Goal: Task Accomplishment & Management: Use online tool/utility

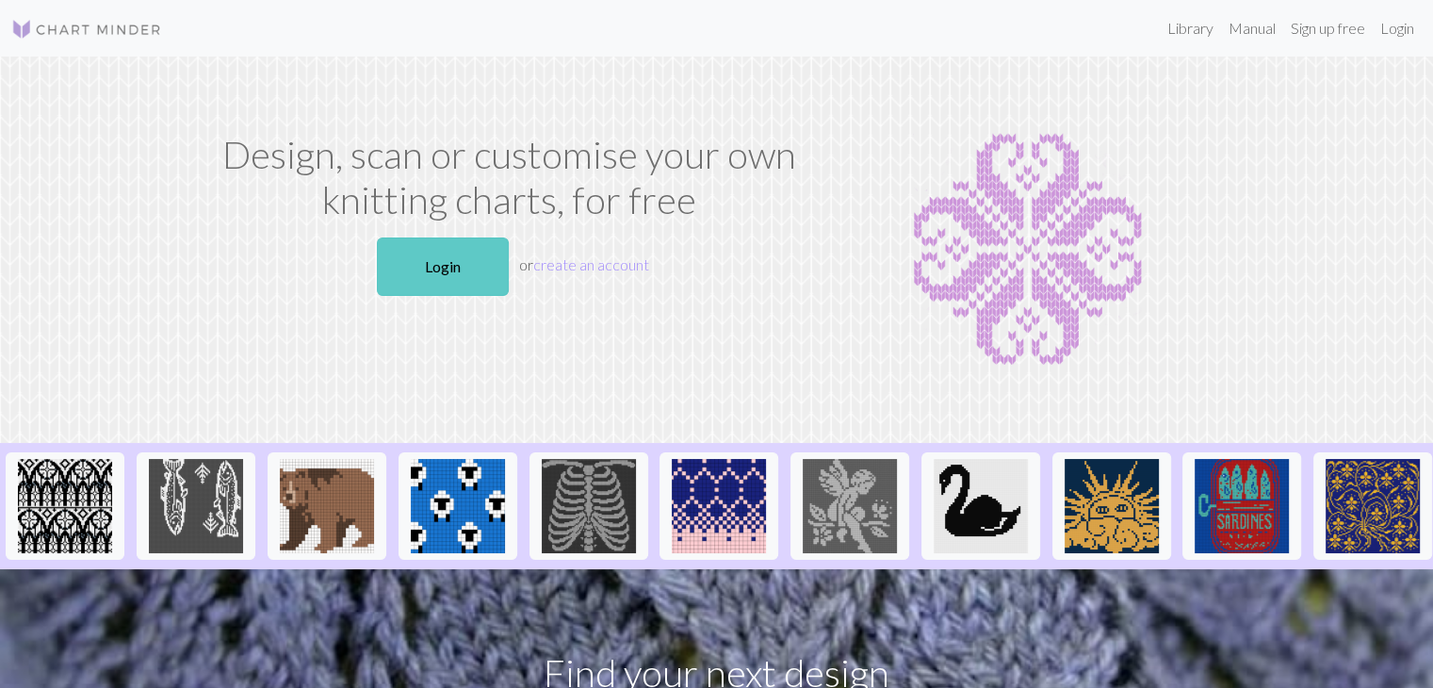
click at [463, 272] on link "Login" at bounding box center [443, 266] width 132 height 58
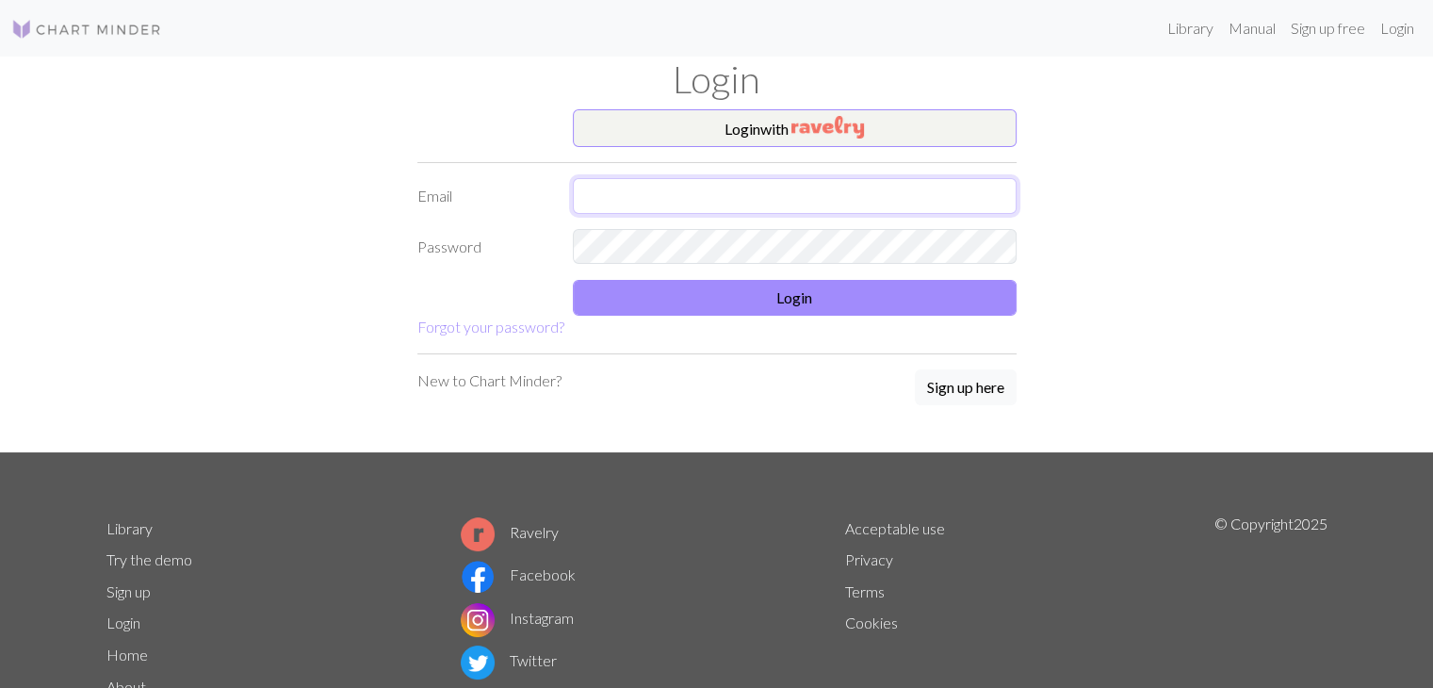
type input "[EMAIL_ADDRESS][DOMAIN_NAME]"
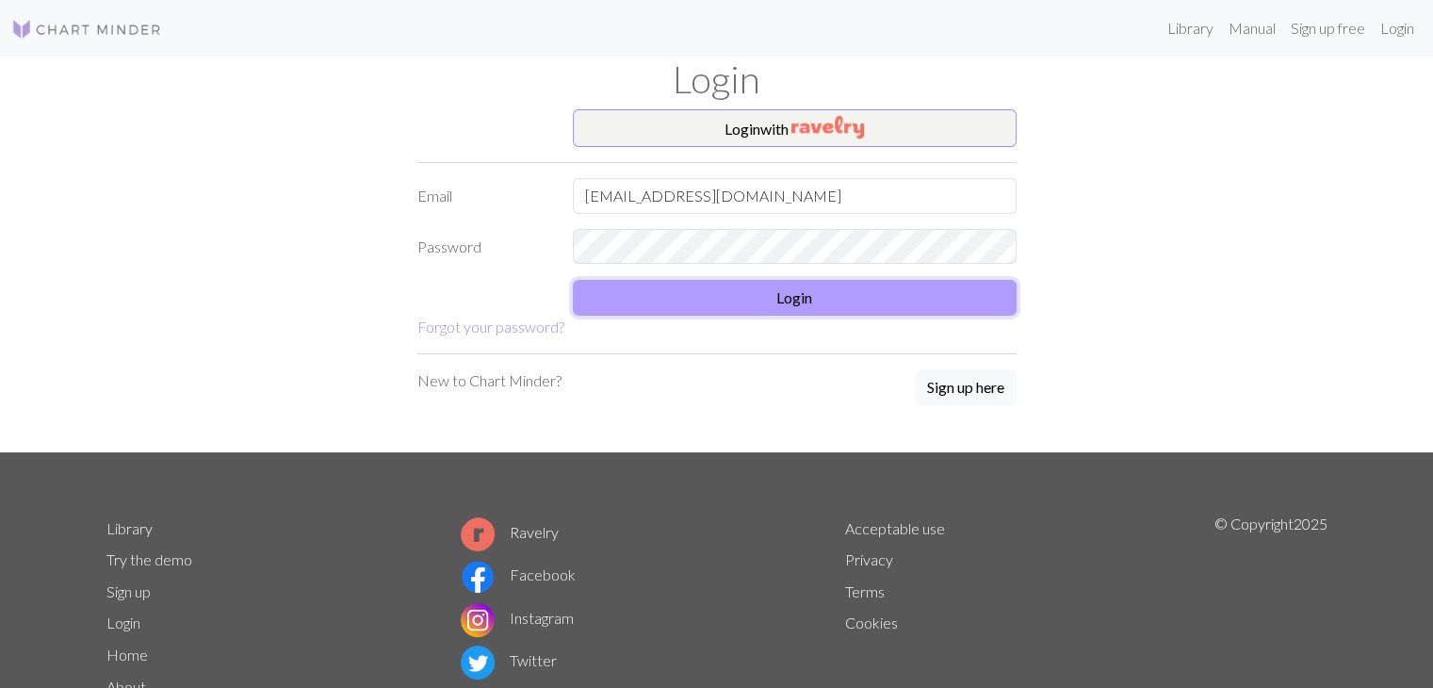
click at [616, 295] on button "Login" at bounding box center [795, 298] width 444 height 36
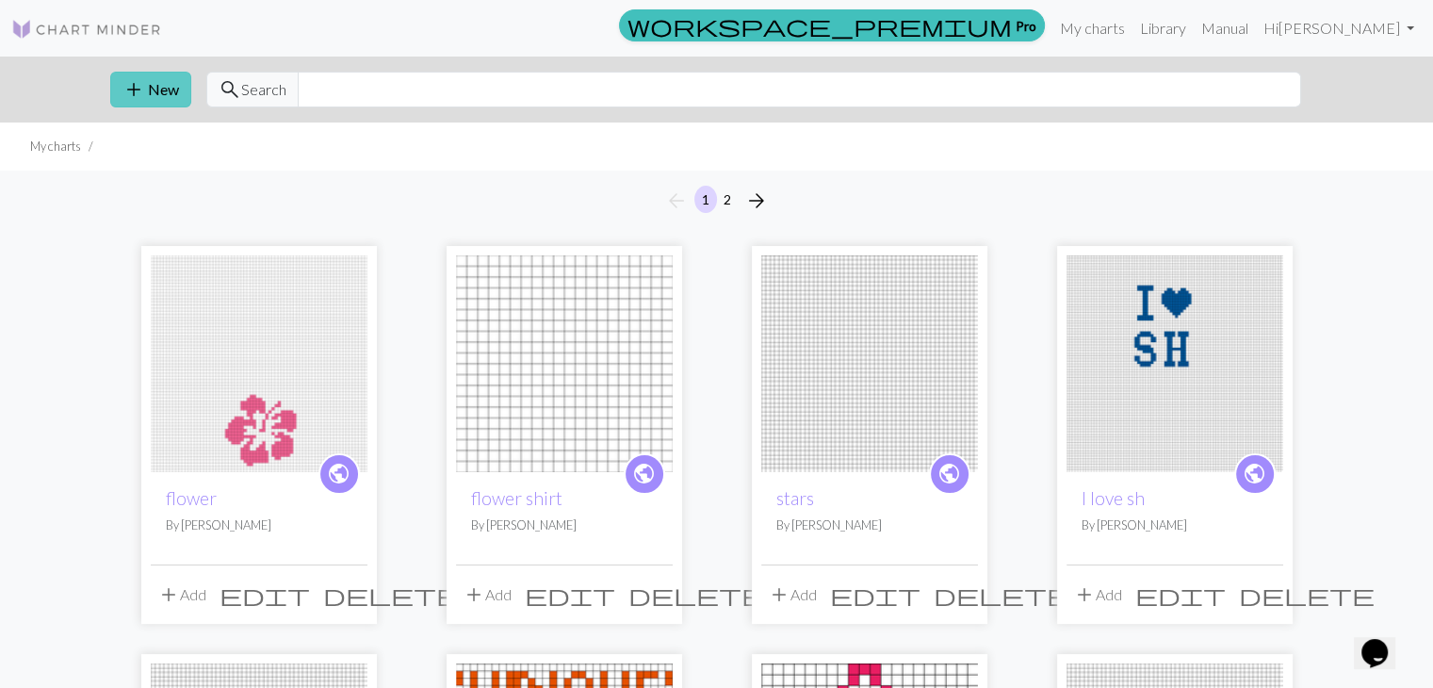
click at [176, 93] on button "add New" at bounding box center [150, 90] width 81 height 36
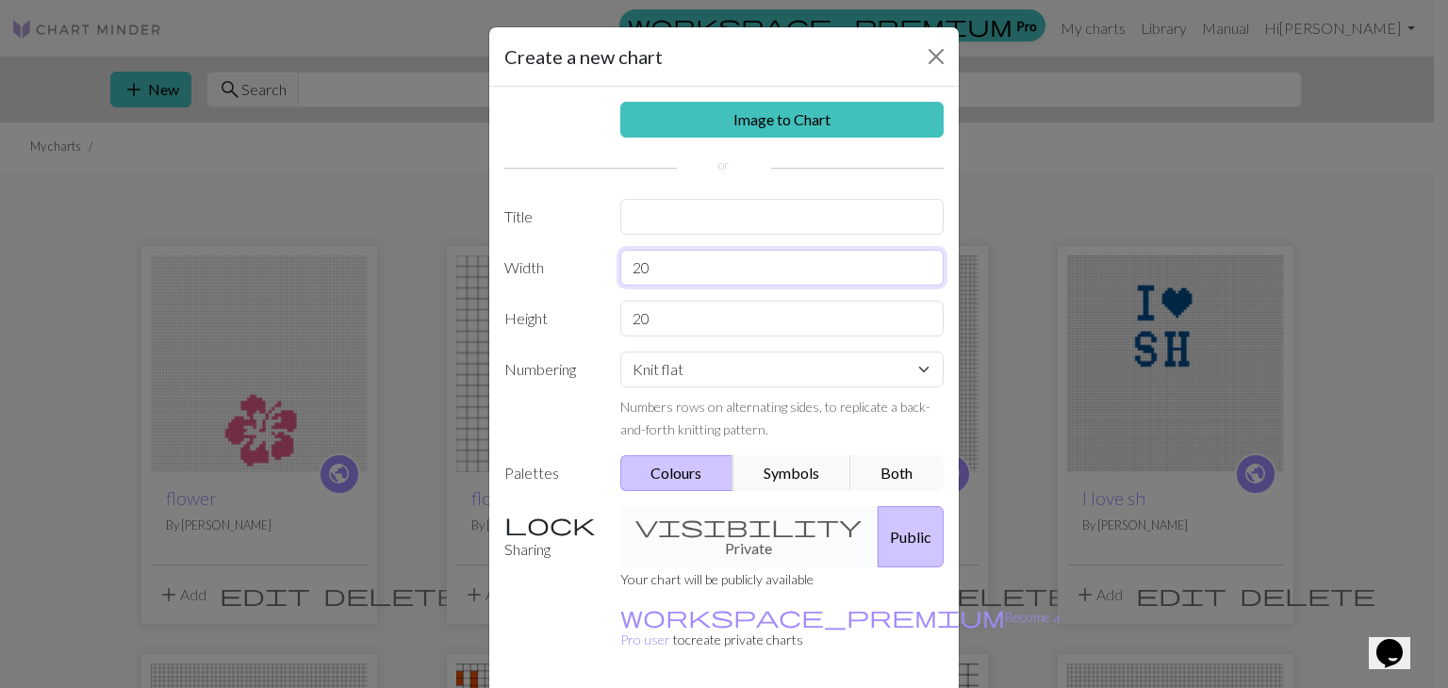
click at [701, 266] on input "20" at bounding box center [782, 268] width 324 height 36
type input "2"
type input "40"
click at [663, 303] on input "20" at bounding box center [782, 319] width 324 height 36
type input "2"
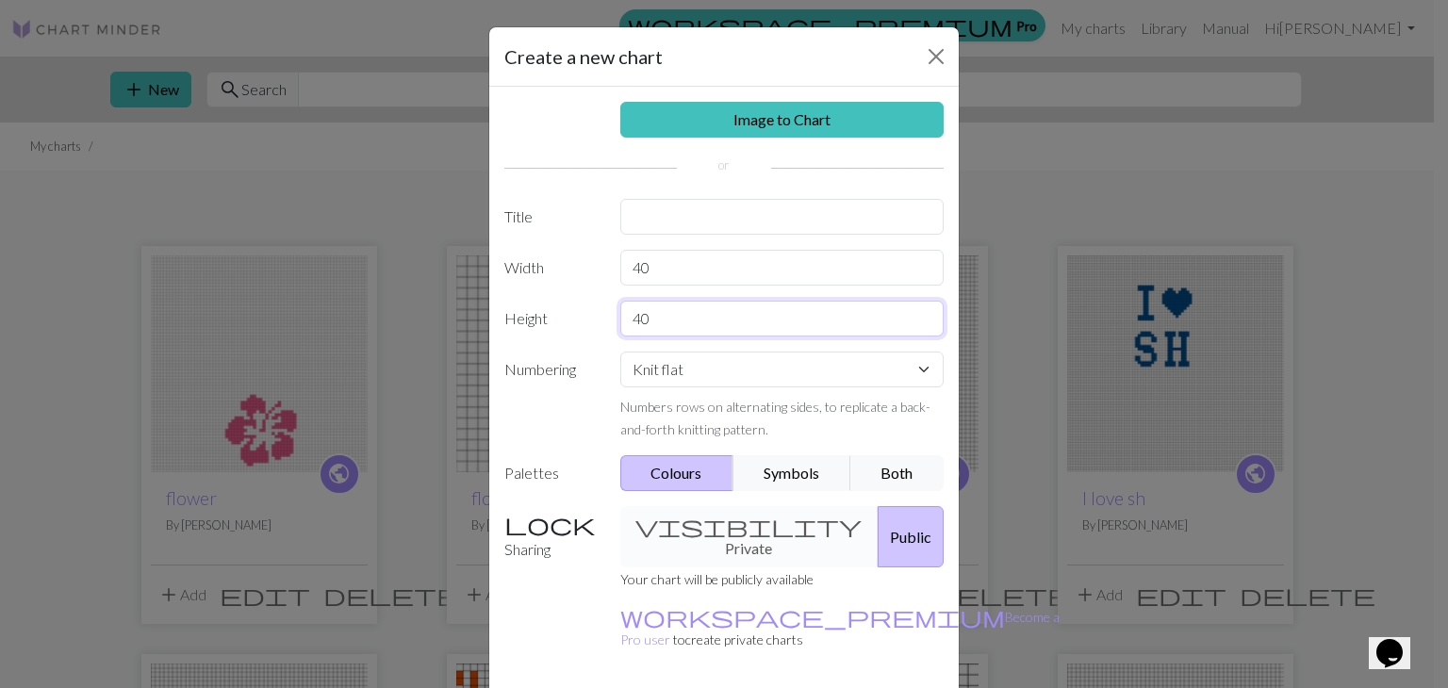
type input "40"
click at [695, 521] on div "visibility Private Public" at bounding box center [782, 536] width 347 height 61
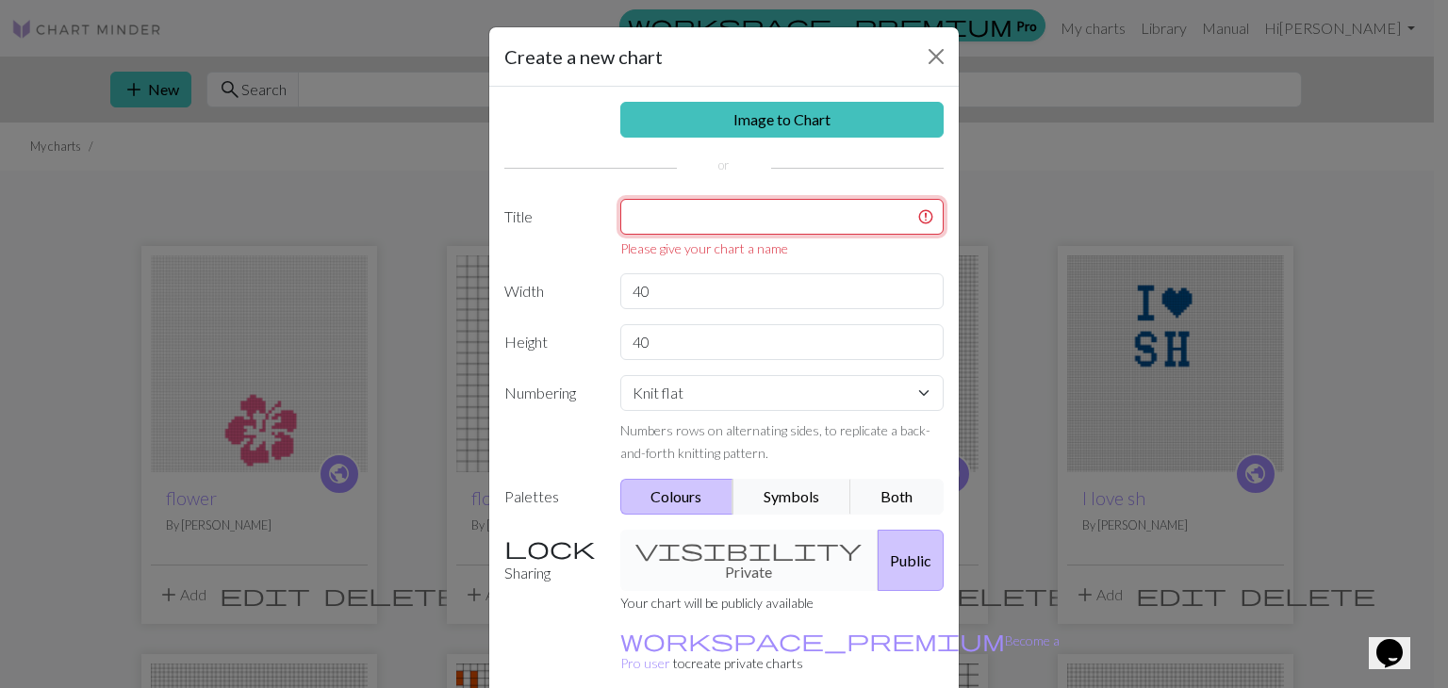
click at [670, 222] on input "text" at bounding box center [782, 217] width 324 height 36
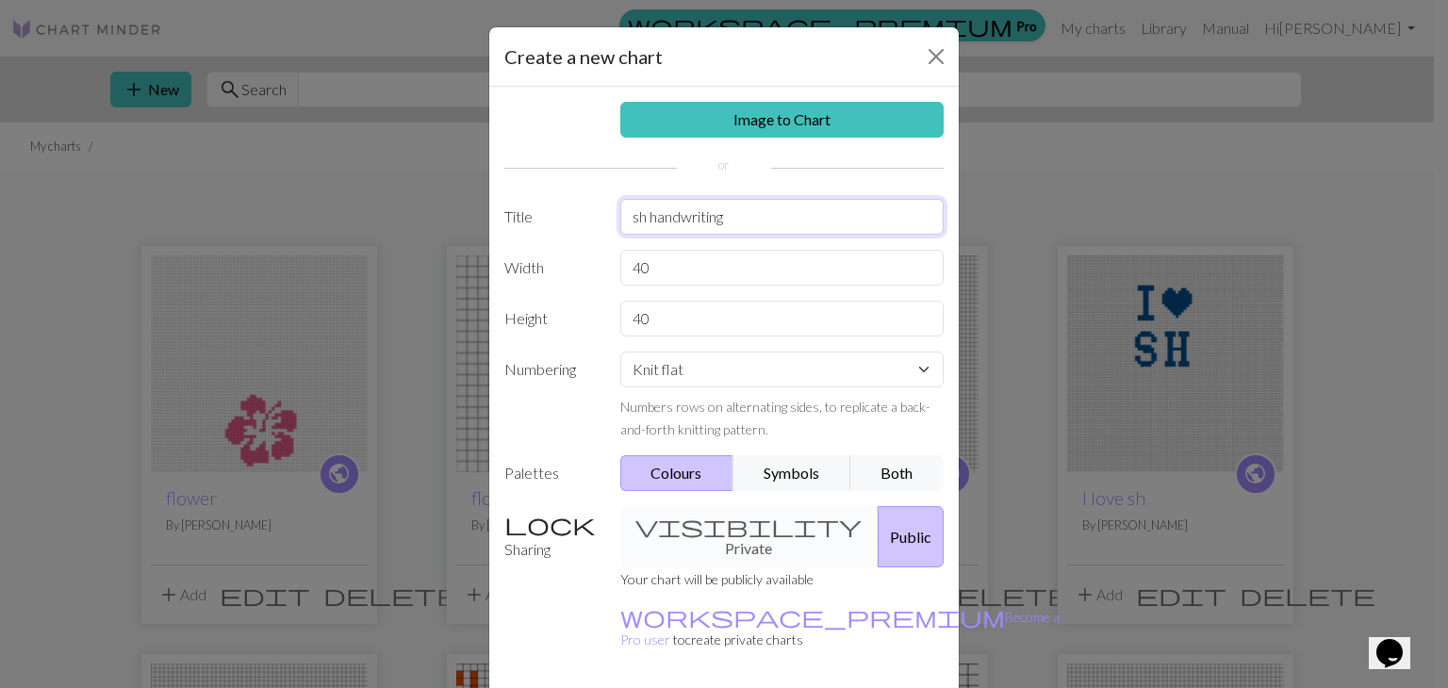
type input "sh handwriting"
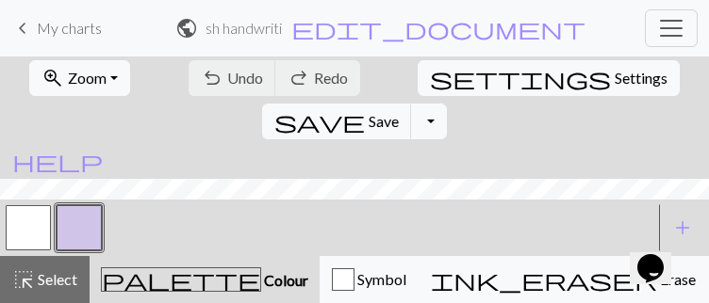
click at [175, 44] on form "public sh handwriting / sh handwriting edit_document Edit settings" at bounding box center [381, 27] width 412 height 33
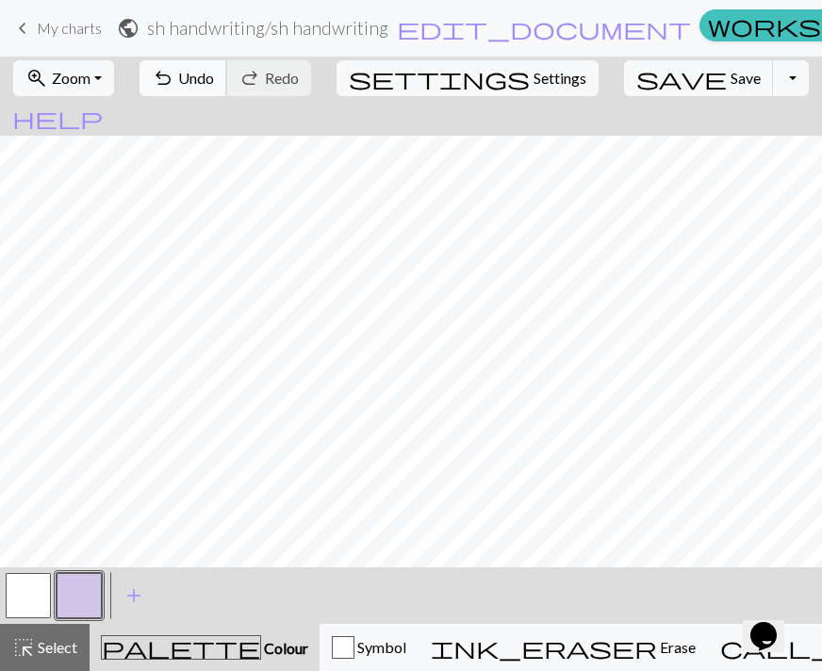
click at [227, 74] on button "undo Undo Undo" at bounding box center [183, 78] width 88 height 36
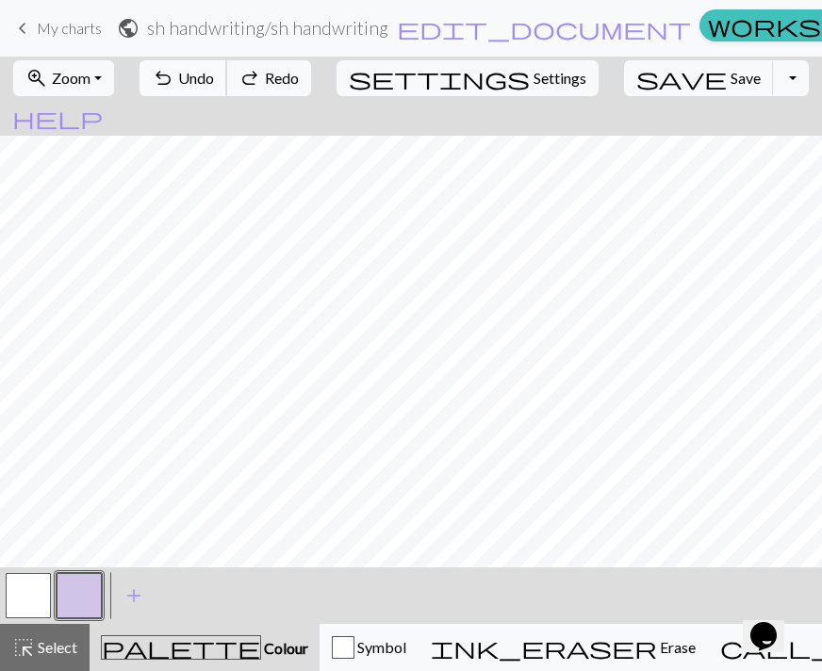
click at [227, 74] on button "undo Undo Undo" at bounding box center [183, 78] width 88 height 36
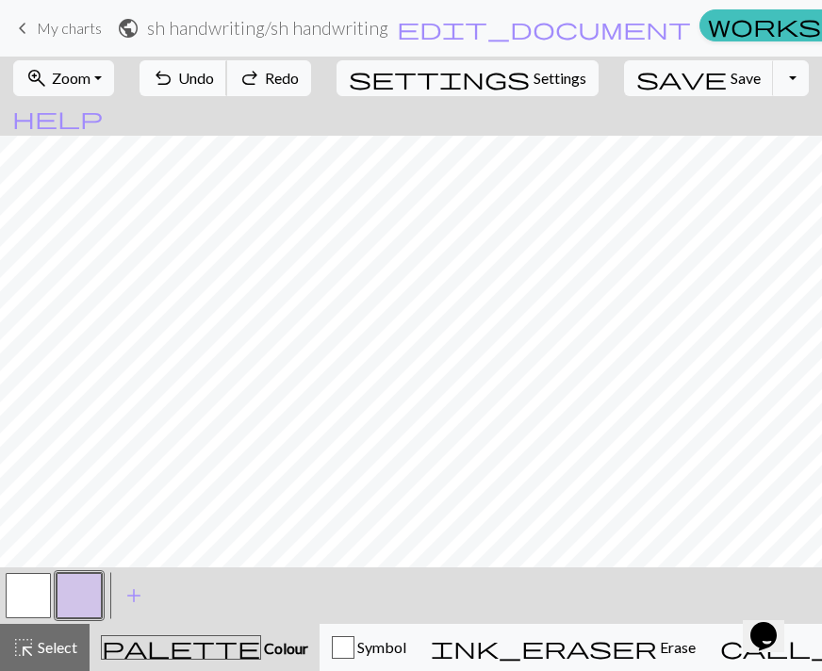
click at [227, 74] on button "undo Undo Undo" at bounding box center [183, 78] width 88 height 36
click at [87, 585] on button "button" at bounding box center [79, 595] width 45 height 45
click at [87, 585] on div "Edit colour Name CC1 Use advanced picker workspace_premium Become a Pro user to…" at bounding box center [411, 335] width 822 height 671
click at [162, 641] on span "palette" at bounding box center [181, 647] width 158 height 26
drag, startPoint x: 162, startPoint y: 641, endPoint x: 128, endPoint y: 656, distance: 37.1
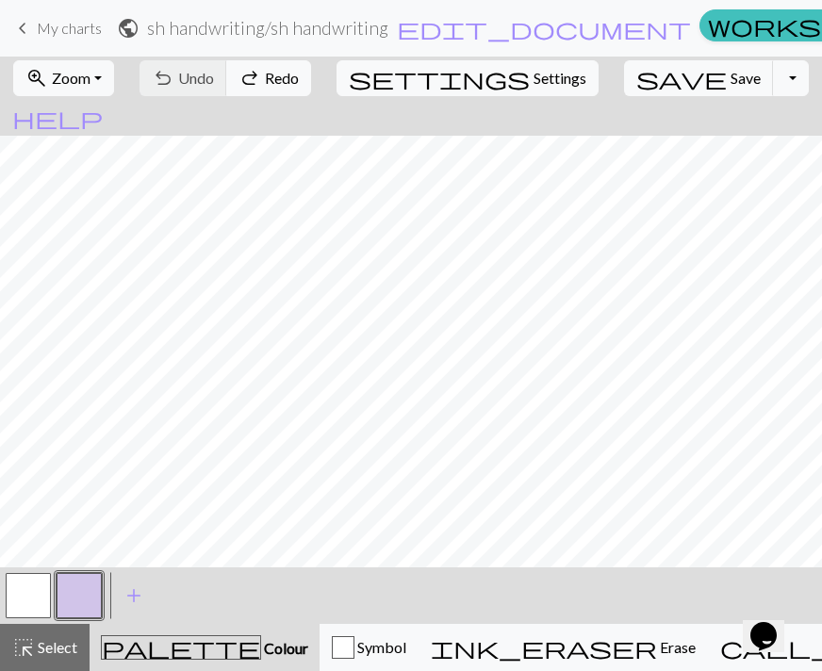
click at [128, 656] on div "palette Colour Colour" at bounding box center [204, 647] width 207 height 25
click at [85, 588] on button "button" at bounding box center [79, 595] width 45 height 45
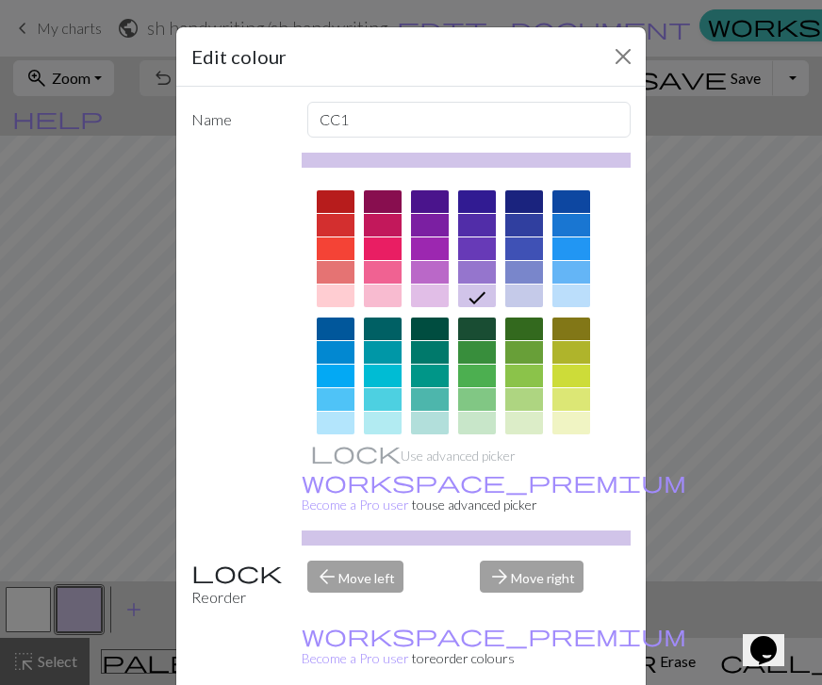
scroll to position [273, 0]
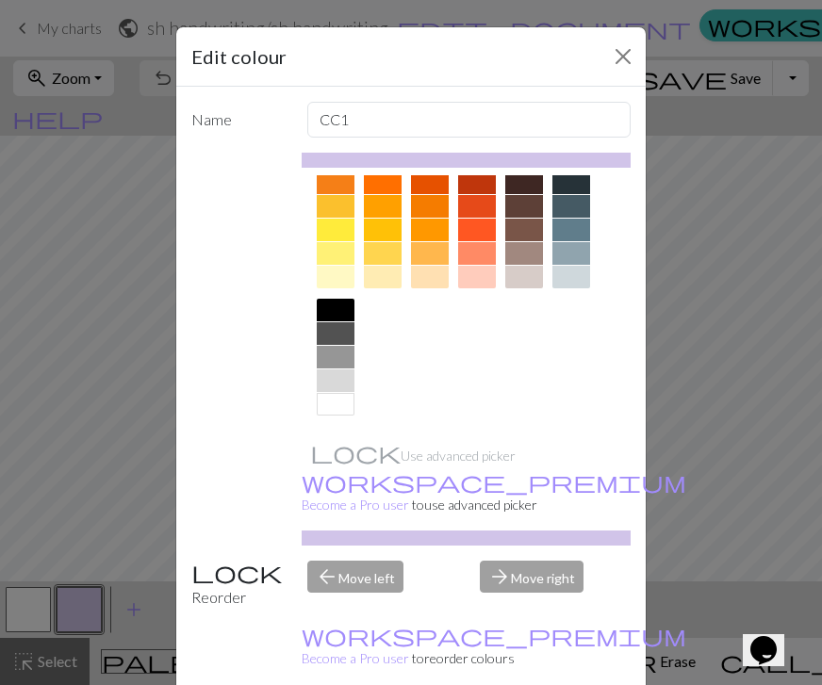
drag, startPoint x: 450, startPoint y: 384, endPoint x: 332, endPoint y: 306, distance: 140.9
click at [332, 306] on div at bounding box center [467, 167] width 330 height 530
click at [319, 313] on div at bounding box center [336, 310] width 38 height 23
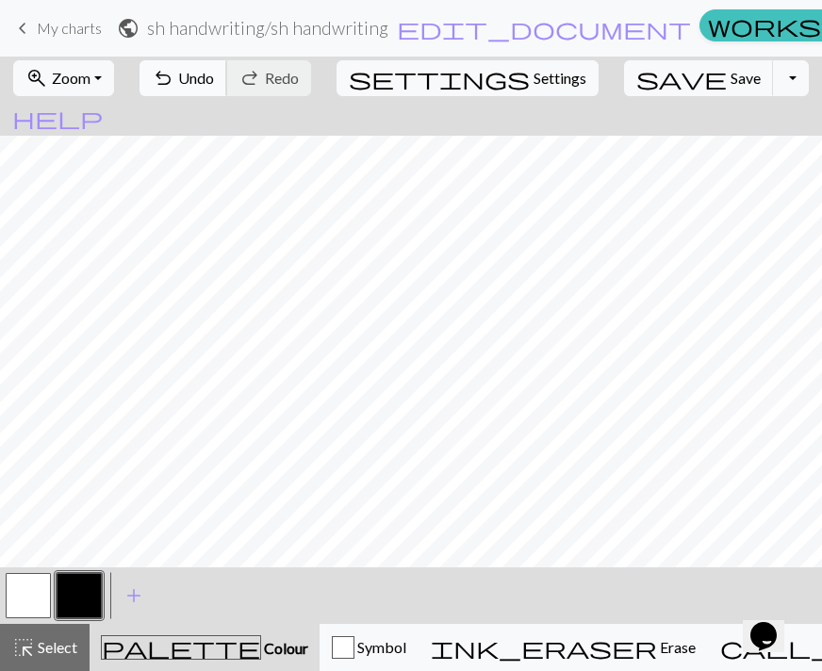
click at [214, 74] on span "Undo" at bounding box center [196, 78] width 36 height 18
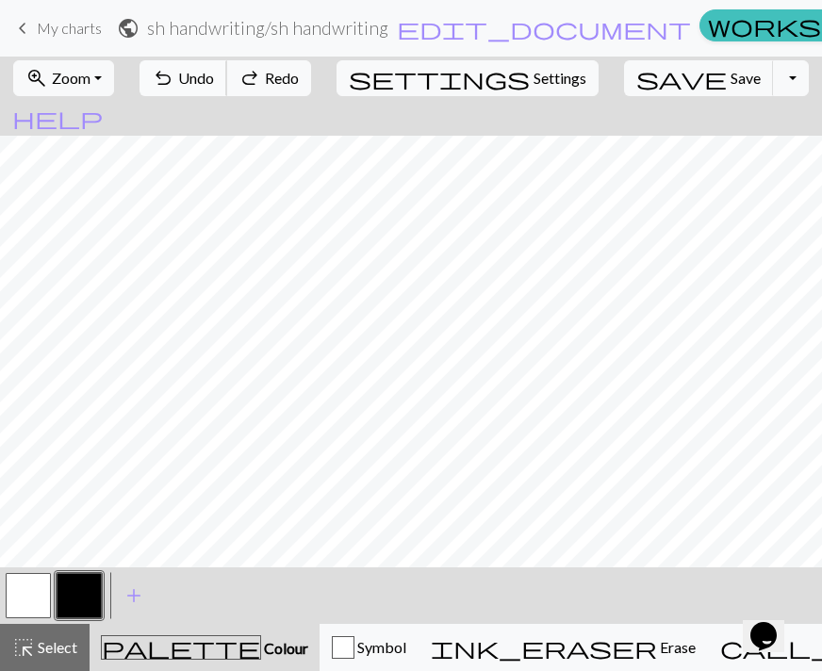
click at [214, 74] on span "Undo" at bounding box center [196, 78] width 36 height 18
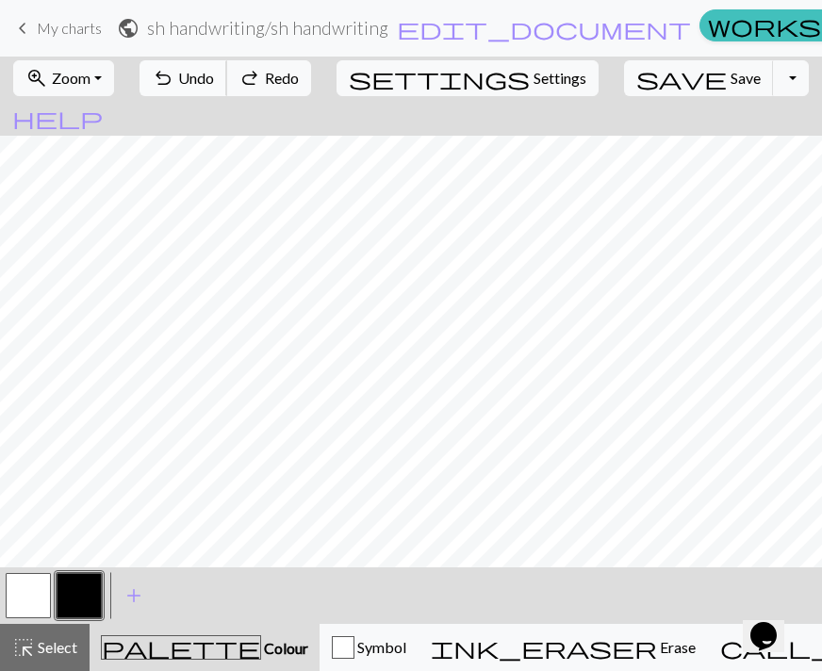
click at [214, 74] on span "Undo" at bounding box center [196, 78] width 36 height 18
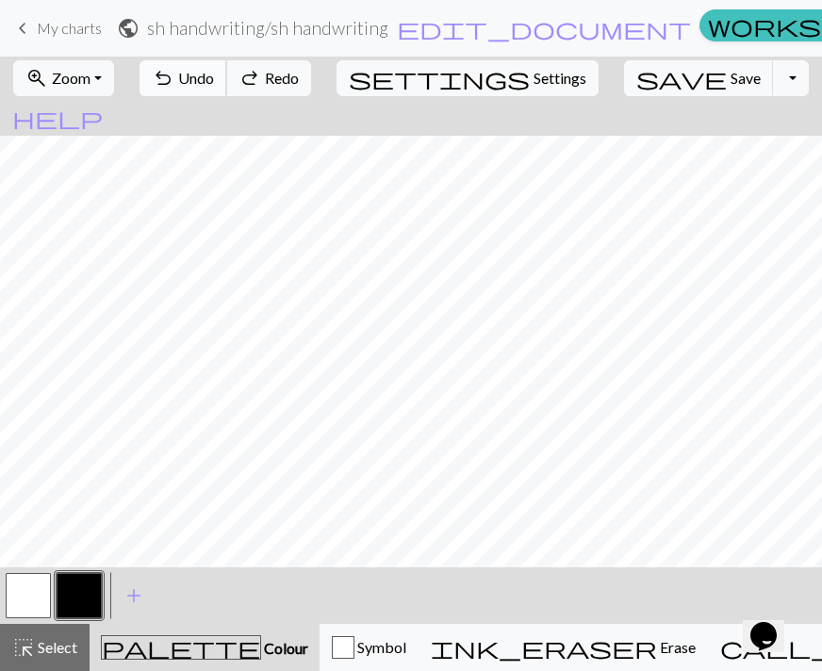
click at [214, 74] on span "Undo" at bounding box center [196, 78] width 36 height 18
click at [72, 604] on button "button" at bounding box center [79, 595] width 45 height 45
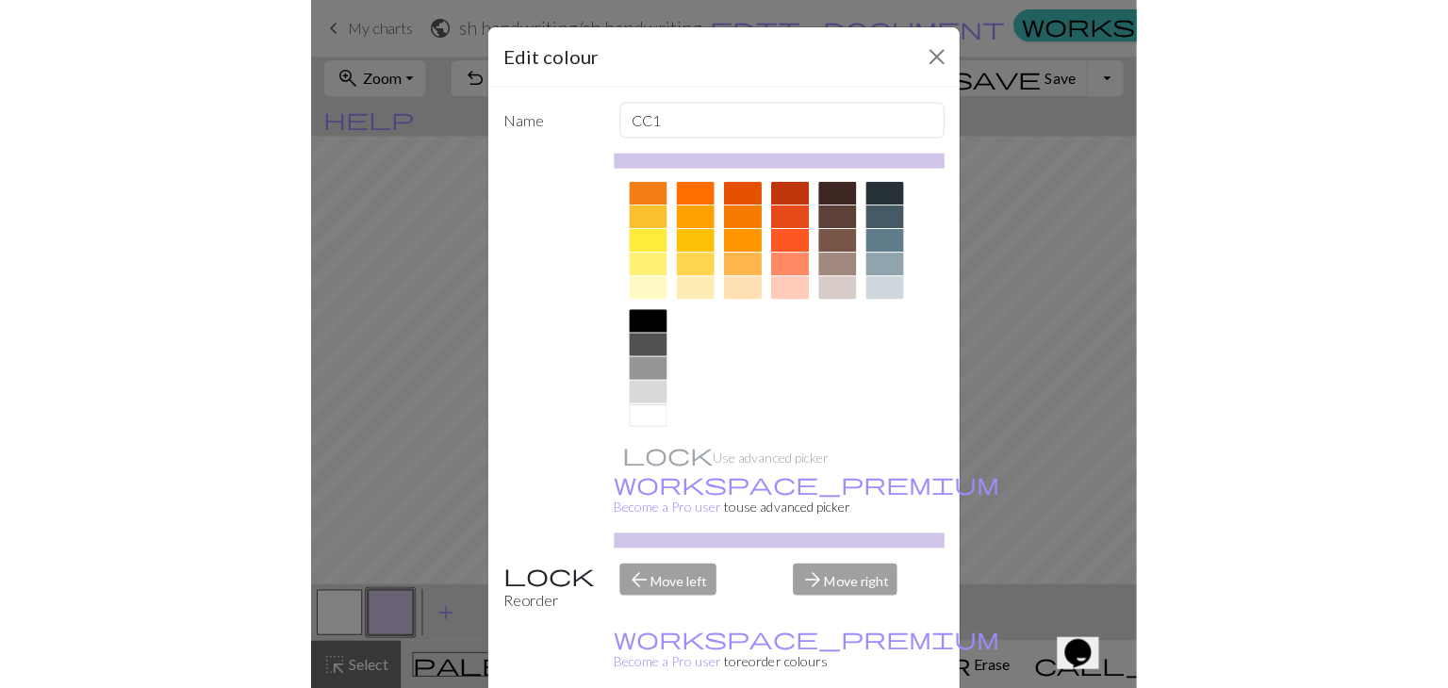
scroll to position [270, 0]
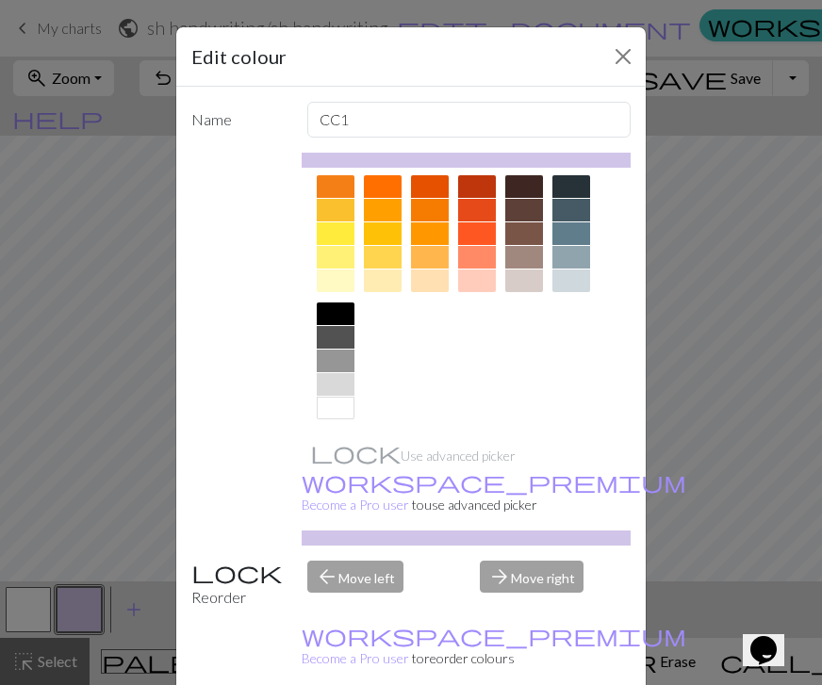
click at [317, 306] on div at bounding box center [336, 314] width 38 height 23
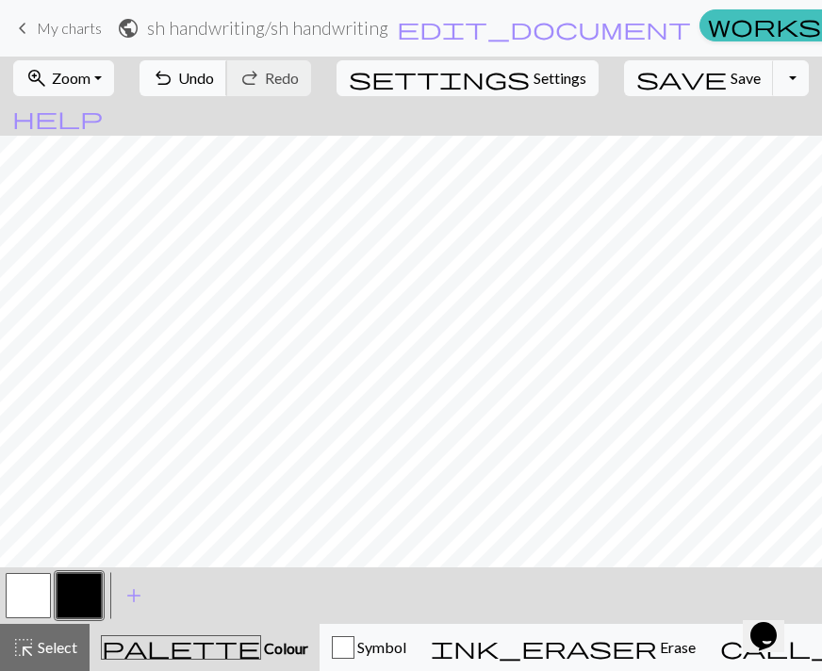
click at [227, 88] on button "undo Undo Undo" at bounding box center [183, 78] width 88 height 36
click at [214, 76] on span "Undo" at bounding box center [196, 78] width 36 height 18
click at [174, 77] on span "undo" at bounding box center [163, 78] width 23 height 26
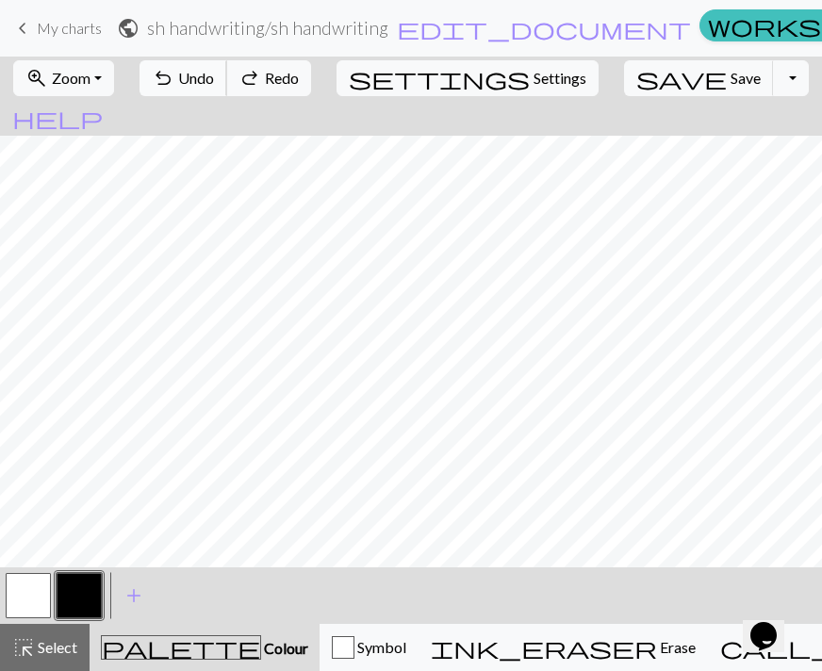
click at [174, 77] on span "undo" at bounding box center [163, 78] width 23 height 26
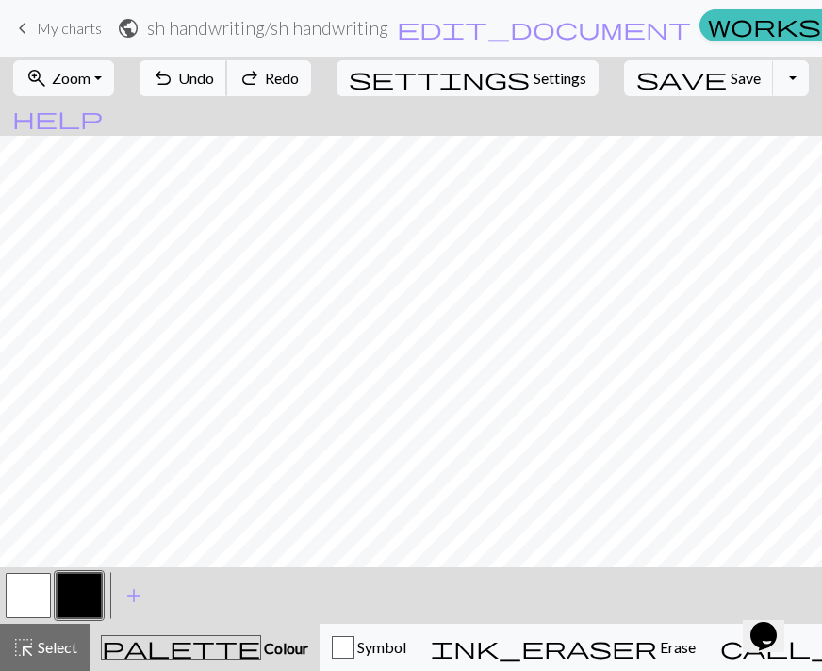
click at [174, 77] on span "undo" at bounding box center [163, 78] width 23 height 26
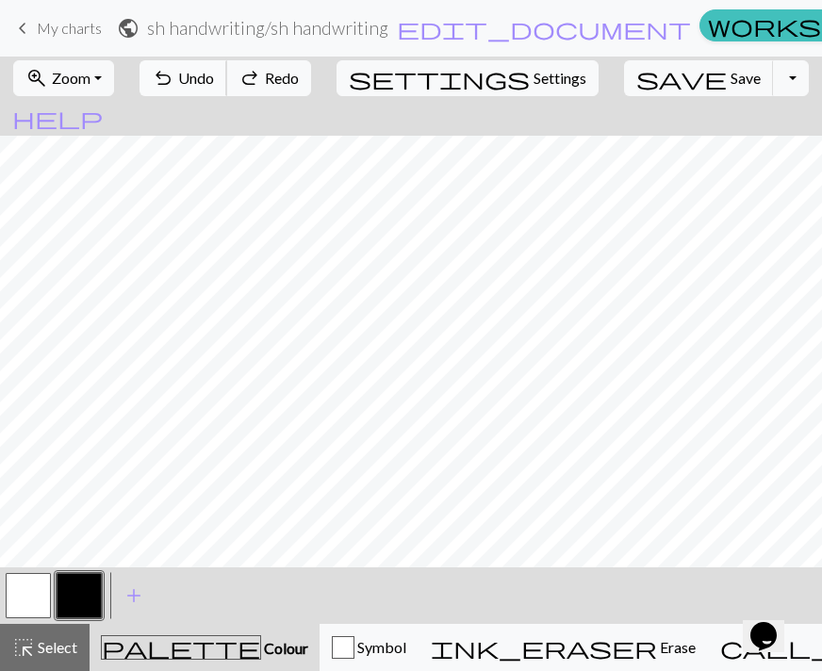
click at [174, 77] on span "undo" at bounding box center [163, 78] width 23 height 26
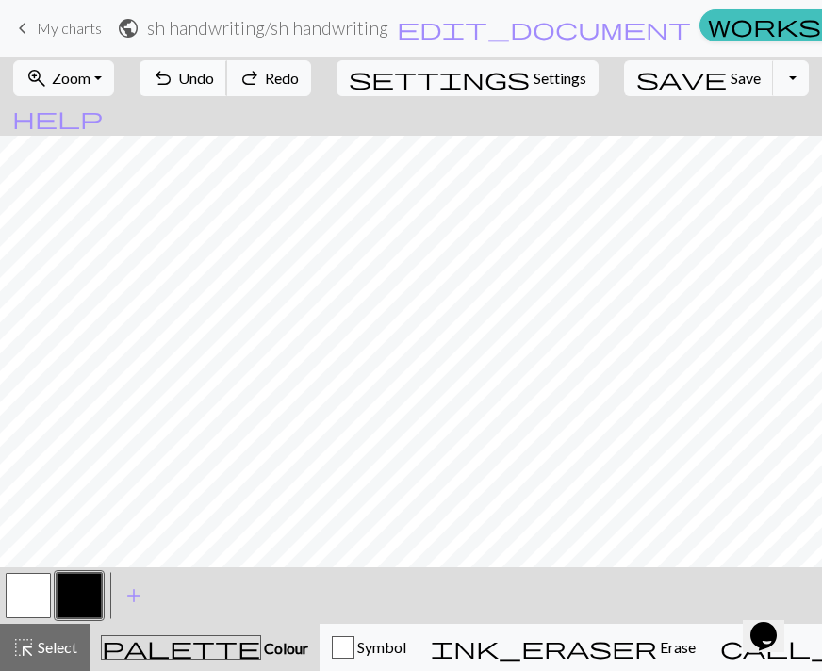
click at [174, 77] on span "undo" at bounding box center [163, 78] width 23 height 26
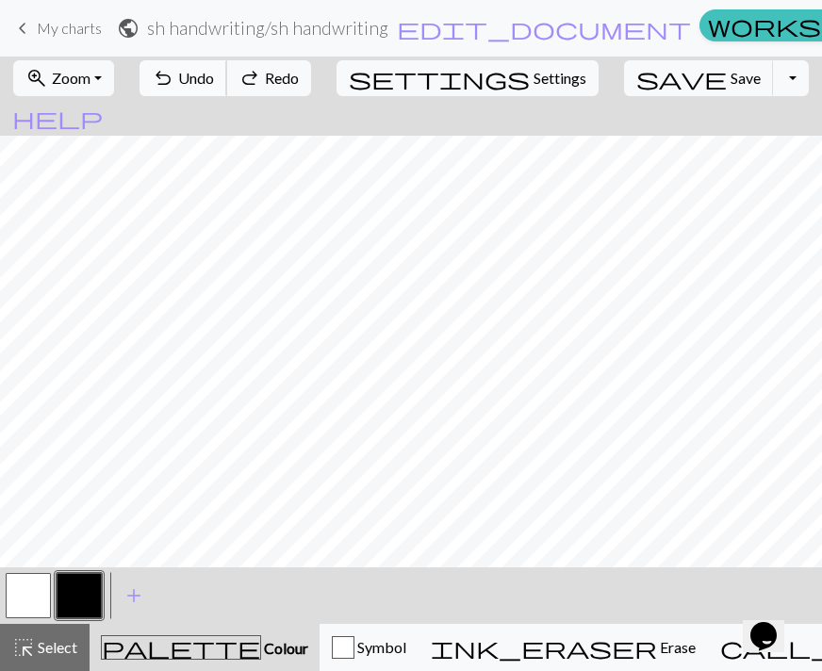
click at [174, 77] on span "undo" at bounding box center [163, 78] width 23 height 26
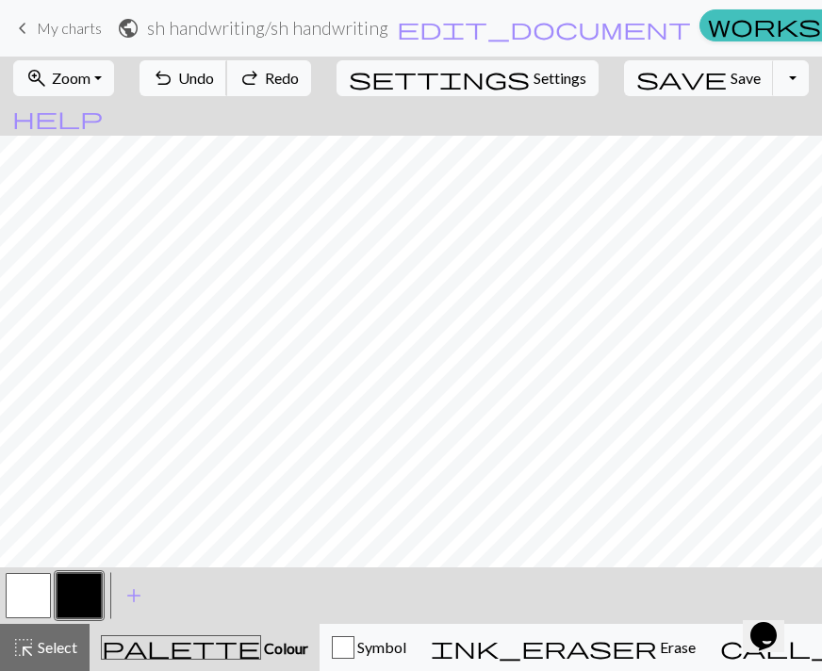
click at [174, 77] on span "undo" at bounding box center [163, 78] width 23 height 26
click at [261, 79] on span "redo" at bounding box center [249, 78] width 23 height 26
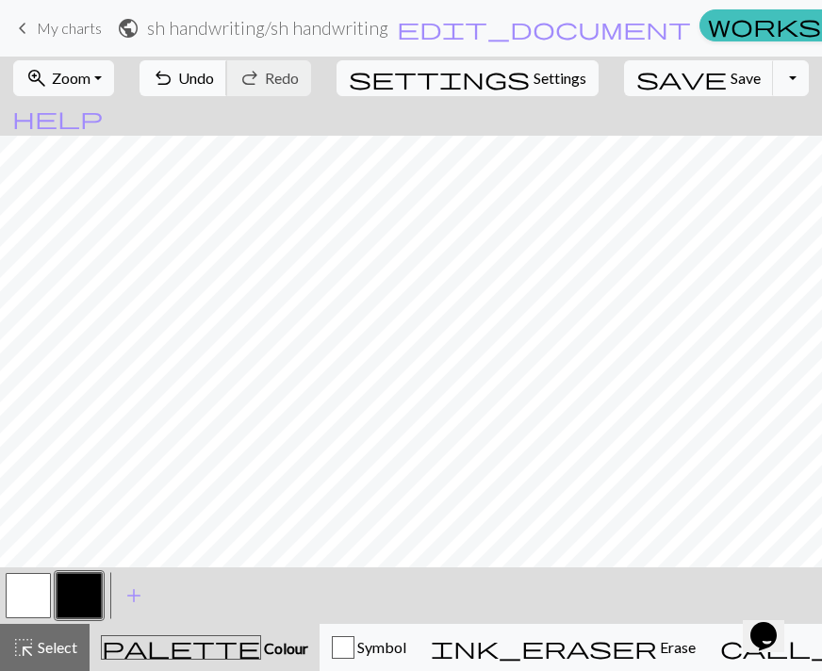
click at [214, 69] on span "Undo" at bounding box center [196, 78] width 36 height 18
click at [81, 579] on button "button" at bounding box center [79, 595] width 45 height 45
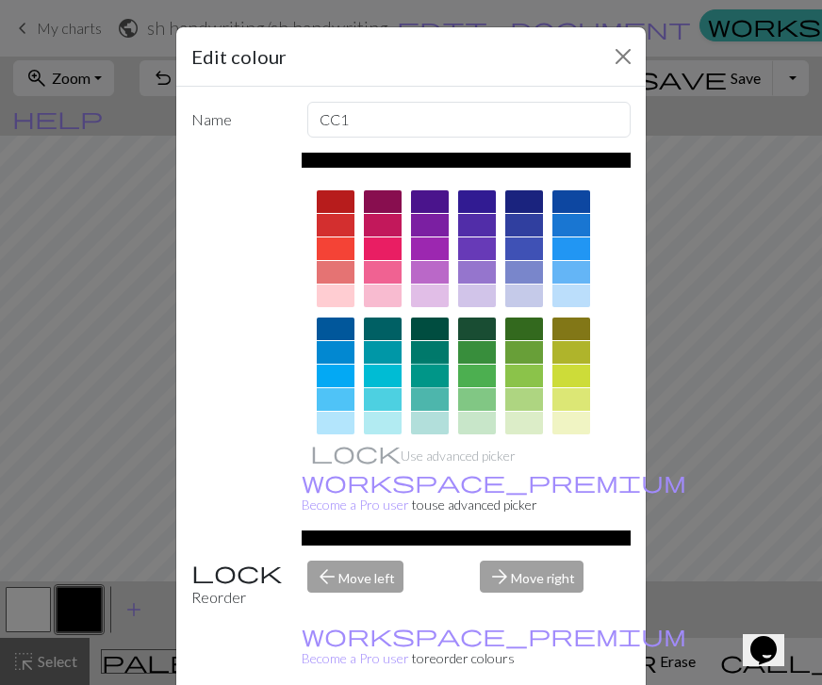
click at [411, 373] on div at bounding box center [430, 376] width 38 height 23
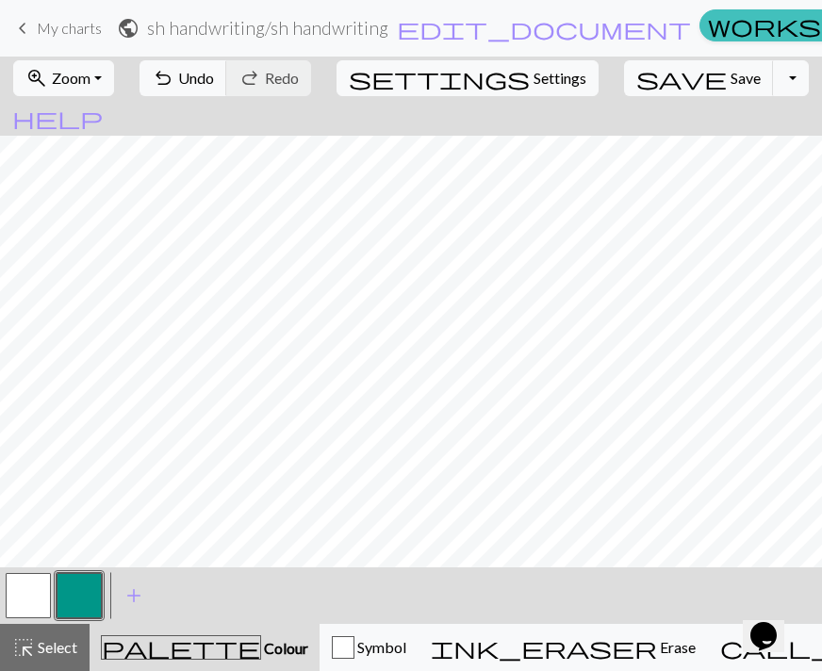
click at [27, 612] on button "button" at bounding box center [28, 595] width 45 height 45
click at [25, 596] on button "button" at bounding box center [28, 595] width 45 height 45
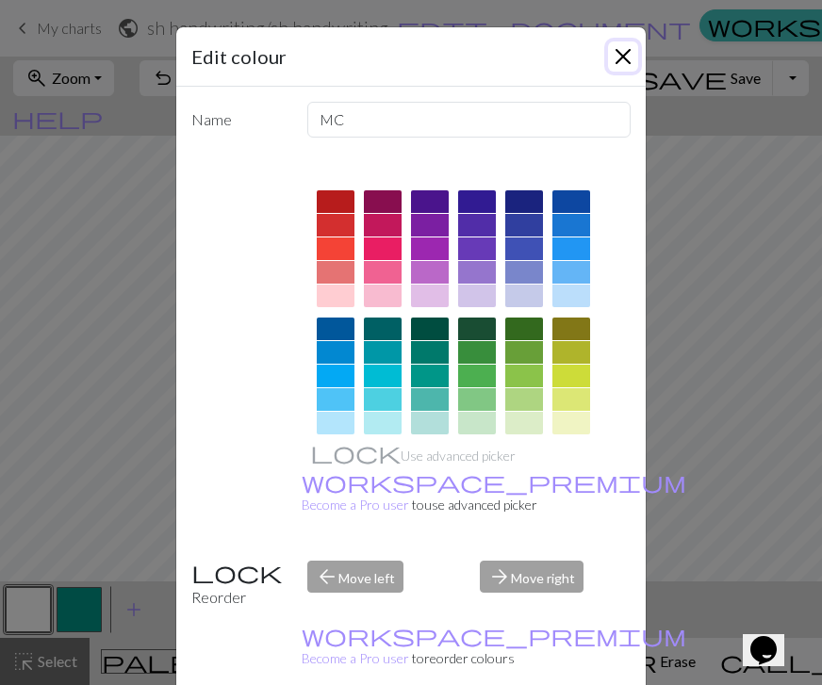
click at [617, 58] on button "Close" at bounding box center [623, 56] width 30 height 30
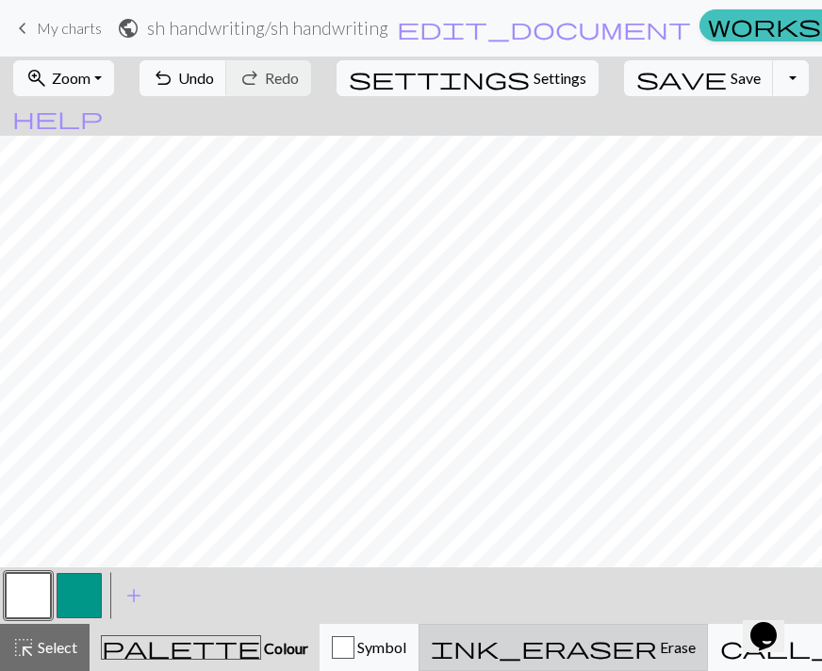
click at [657, 650] on span "Erase" at bounding box center [676, 647] width 39 height 18
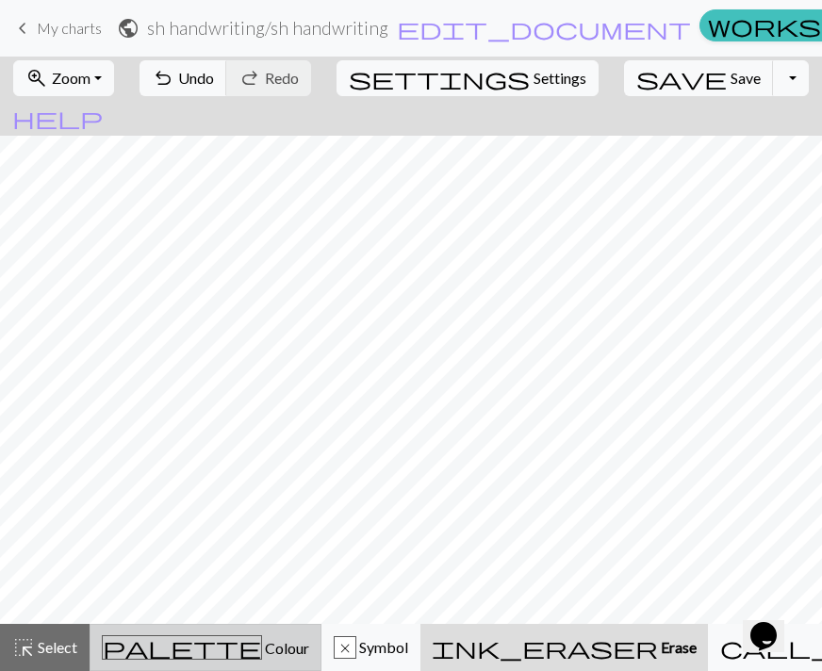
click at [162, 647] on span "palette" at bounding box center [182, 647] width 158 height 26
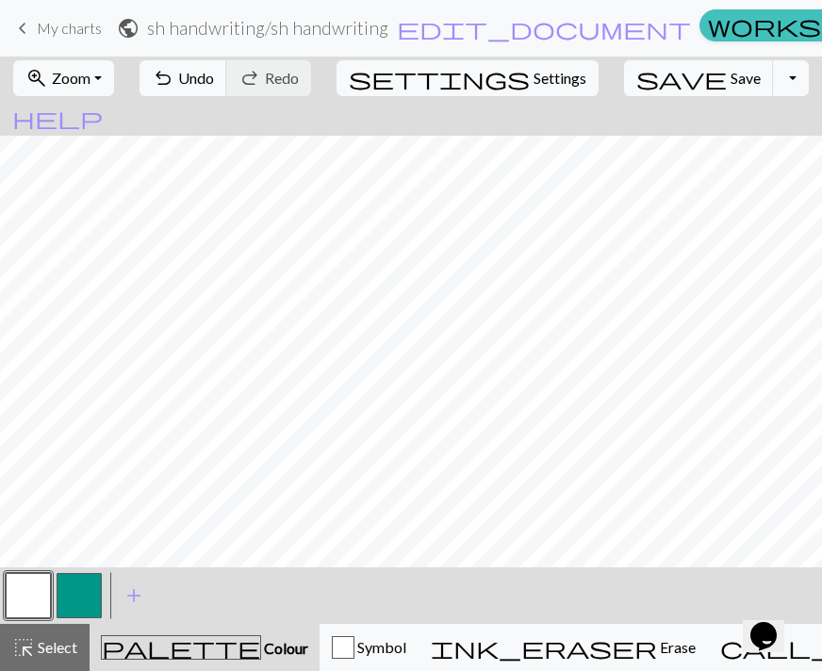
click at [65, 592] on button "button" at bounding box center [79, 595] width 45 height 45
click at [83, 598] on button "button" at bounding box center [79, 595] width 45 height 45
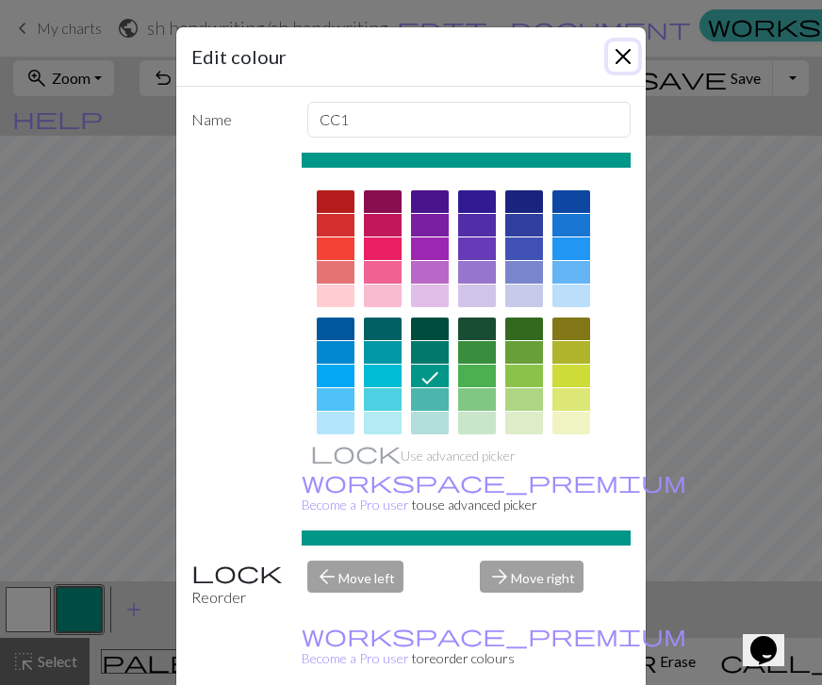
click at [612, 63] on button "Close" at bounding box center [623, 56] width 30 height 30
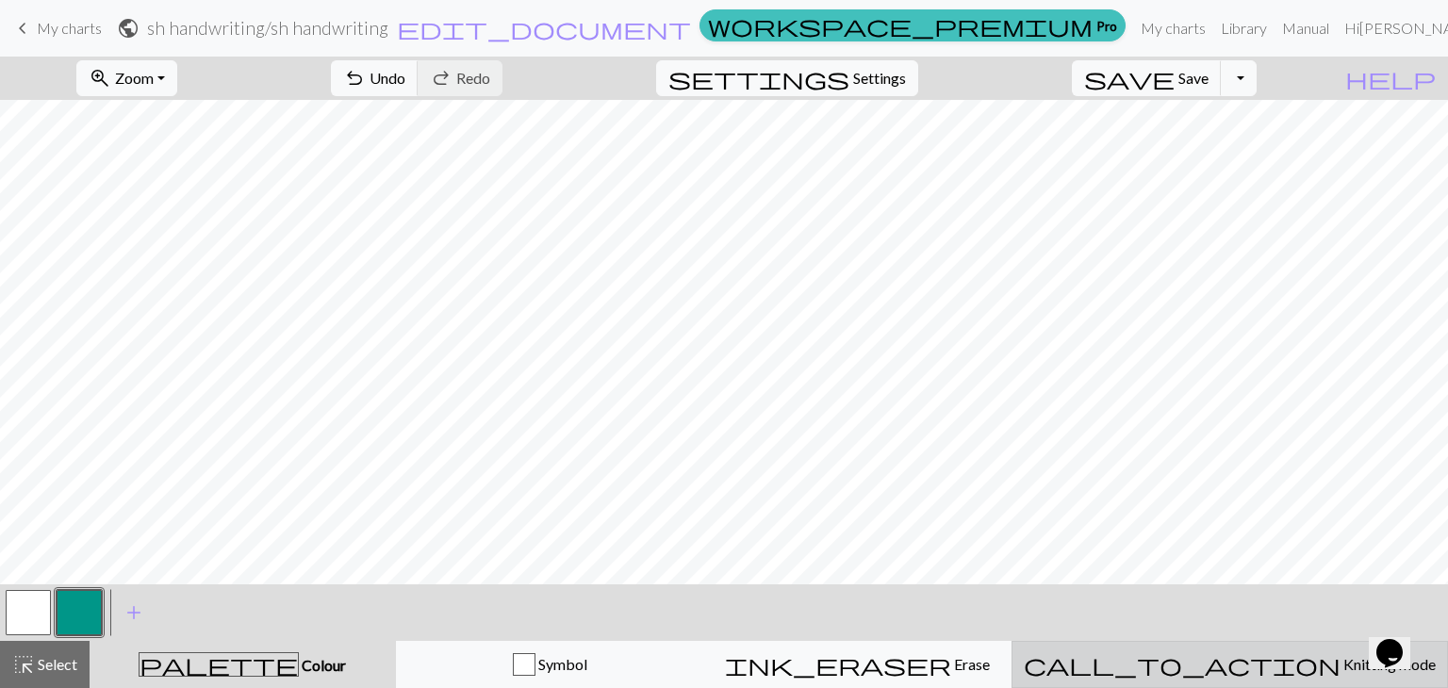
click at [1237, 664] on span "call_to_action" at bounding box center [1181, 664] width 317 height 26
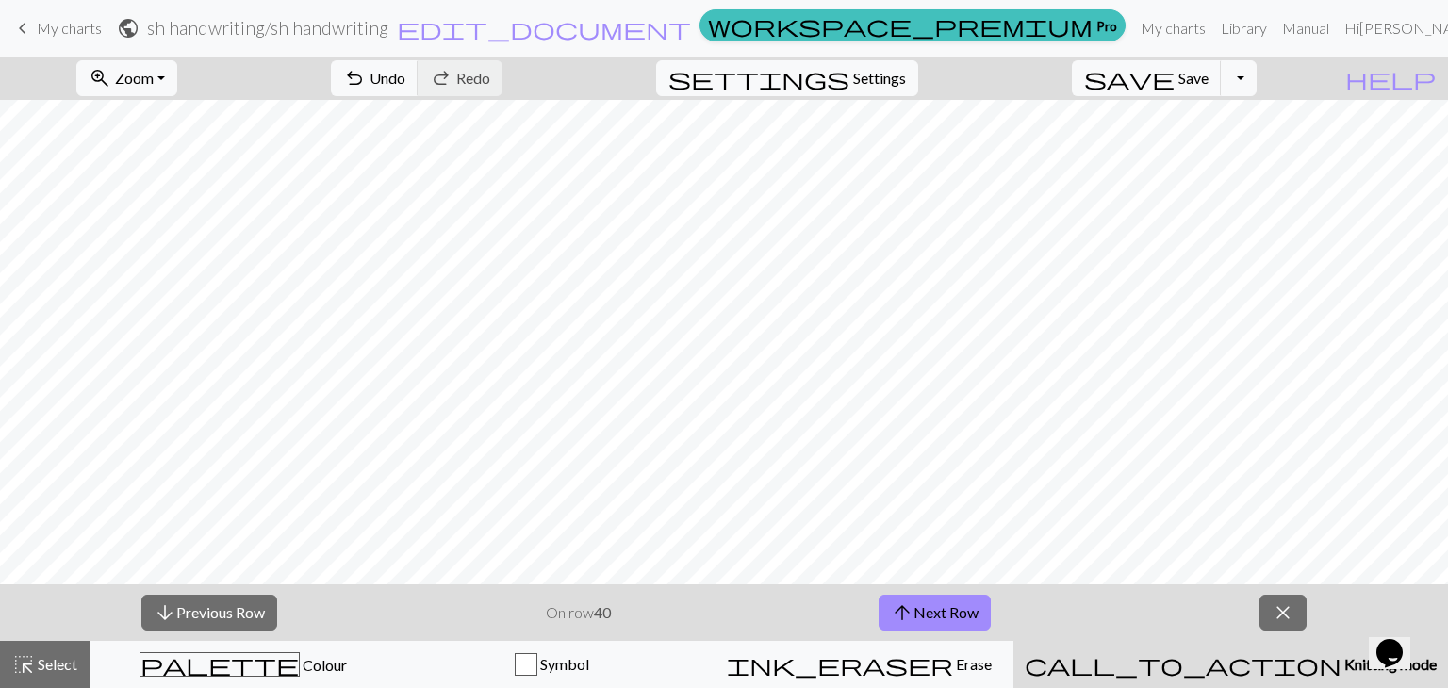
click at [1013, 641] on button "call_to_action Knitting mode Knitting mode" at bounding box center [1230, 664] width 434 height 47
click at [1237, 664] on span "call_to_action" at bounding box center [1182, 664] width 317 height 26
click at [924, 604] on button "arrow_upward Next Row" at bounding box center [931, 613] width 112 height 36
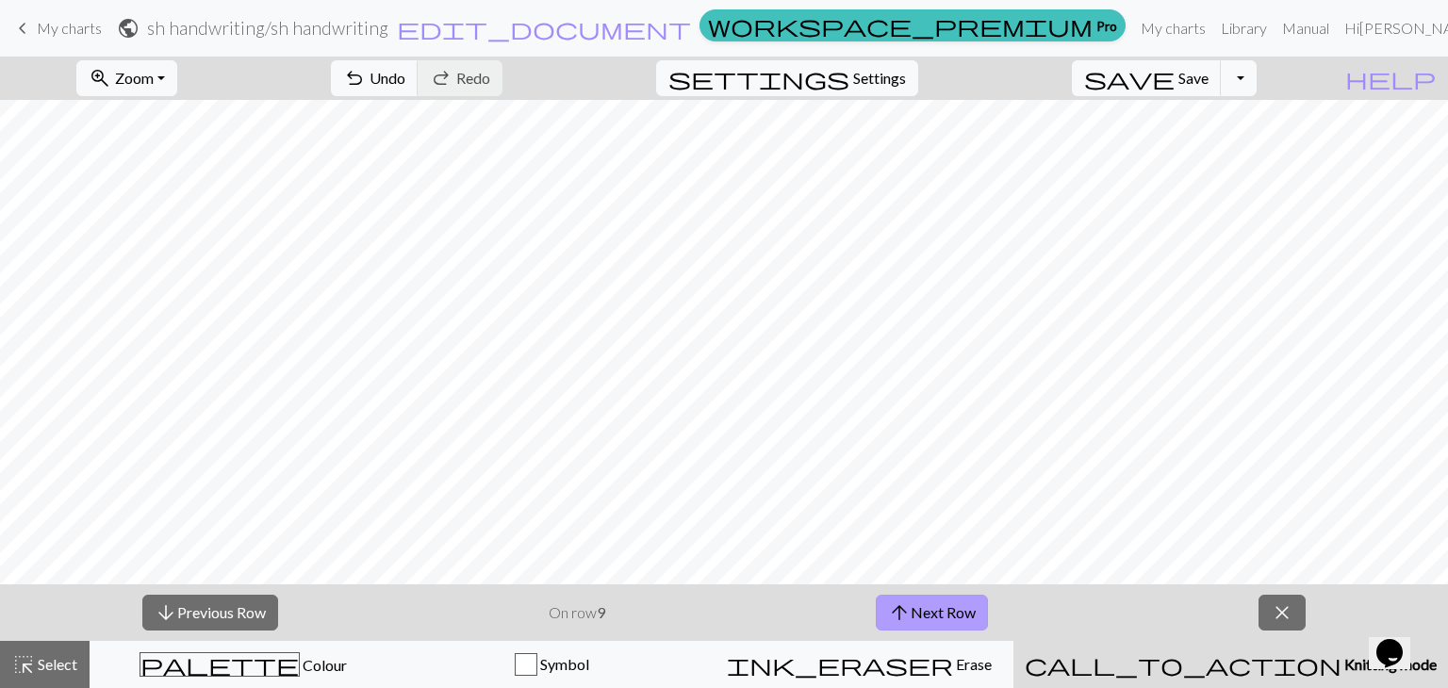
click at [924, 604] on button "arrow_upward Next Row" at bounding box center [931, 613] width 112 height 36
click at [924, 604] on button "arrow_upward Next Row" at bounding box center [934, 613] width 112 height 36
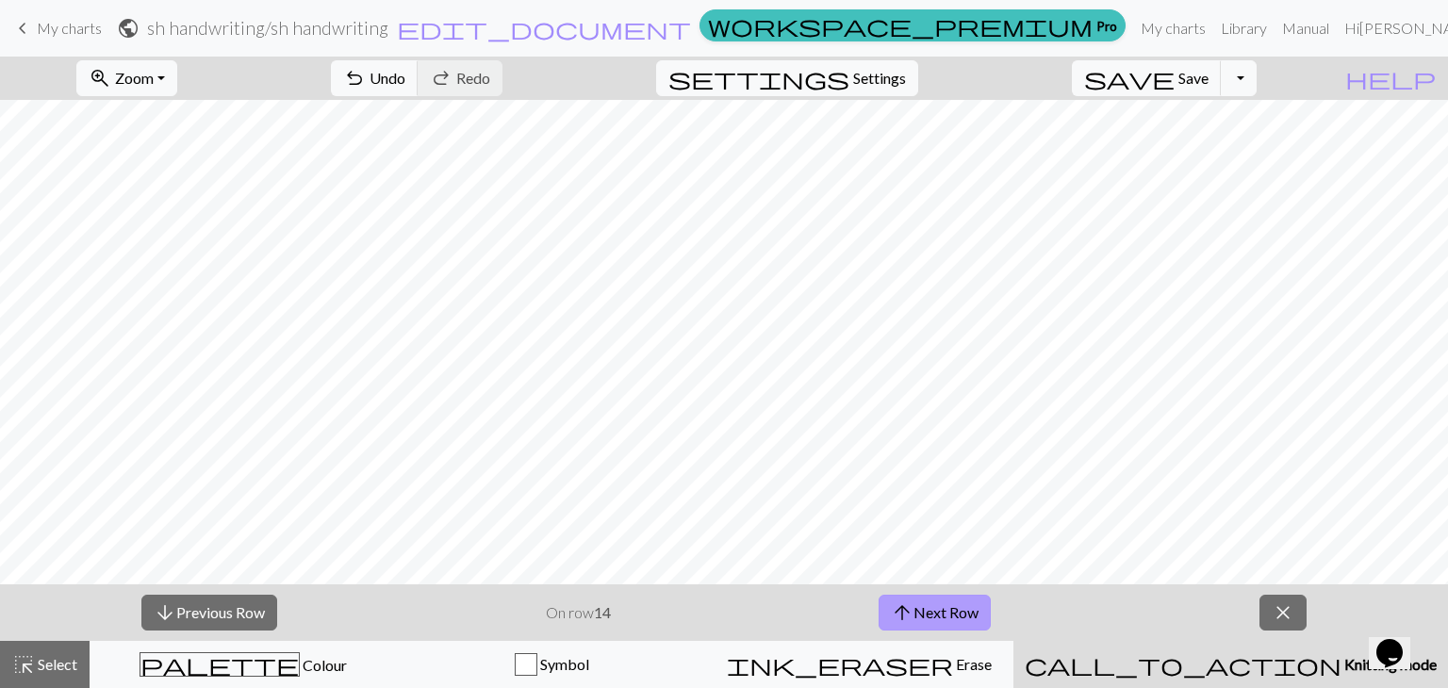
click at [924, 604] on button "arrow_upward Next Row" at bounding box center [934, 613] width 112 height 36
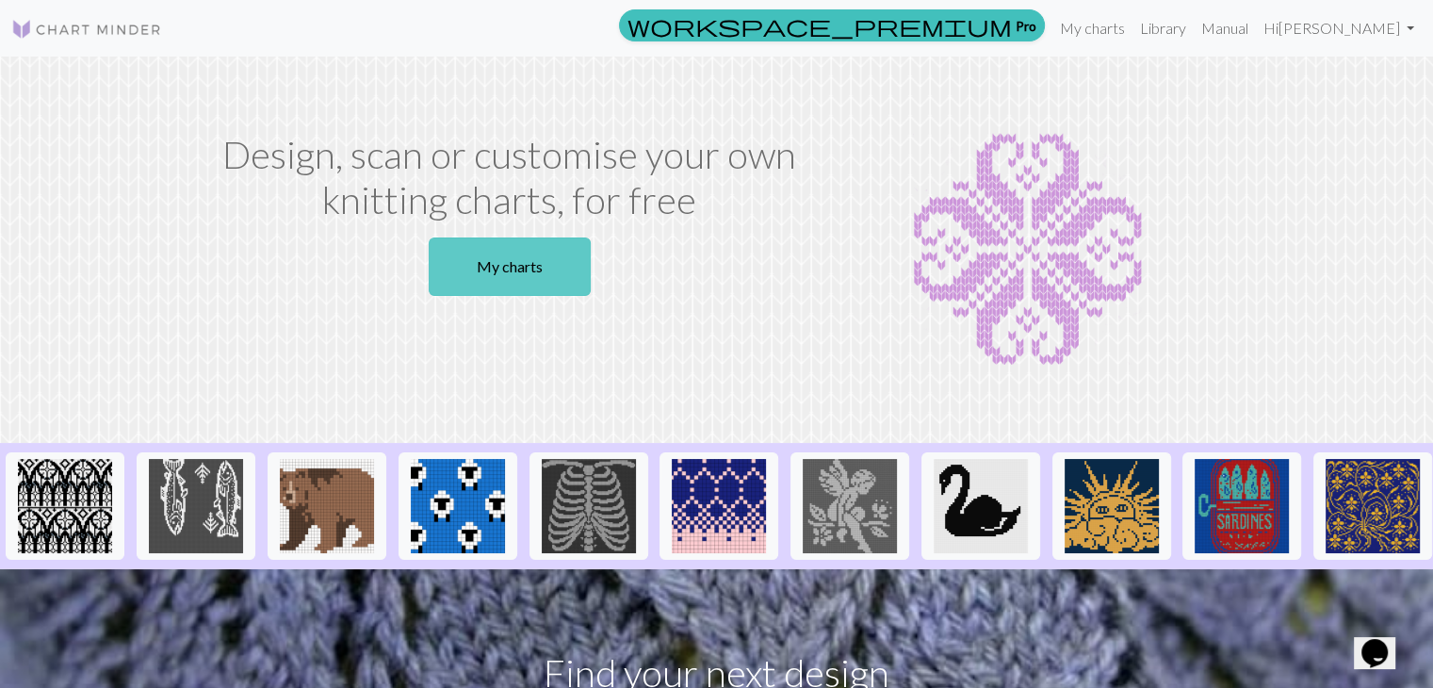
click at [577, 269] on link "My charts" at bounding box center [510, 266] width 162 height 58
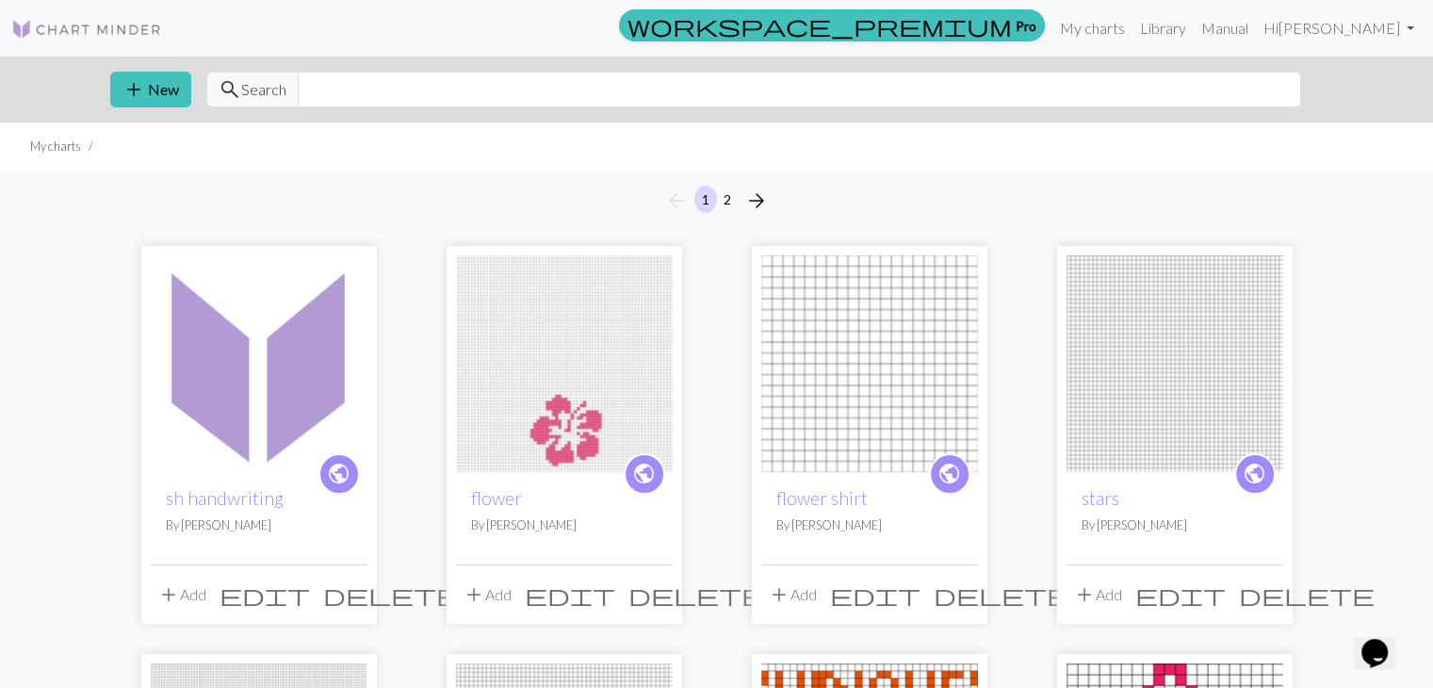
click at [318, 352] on img at bounding box center [259, 363] width 217 height 217
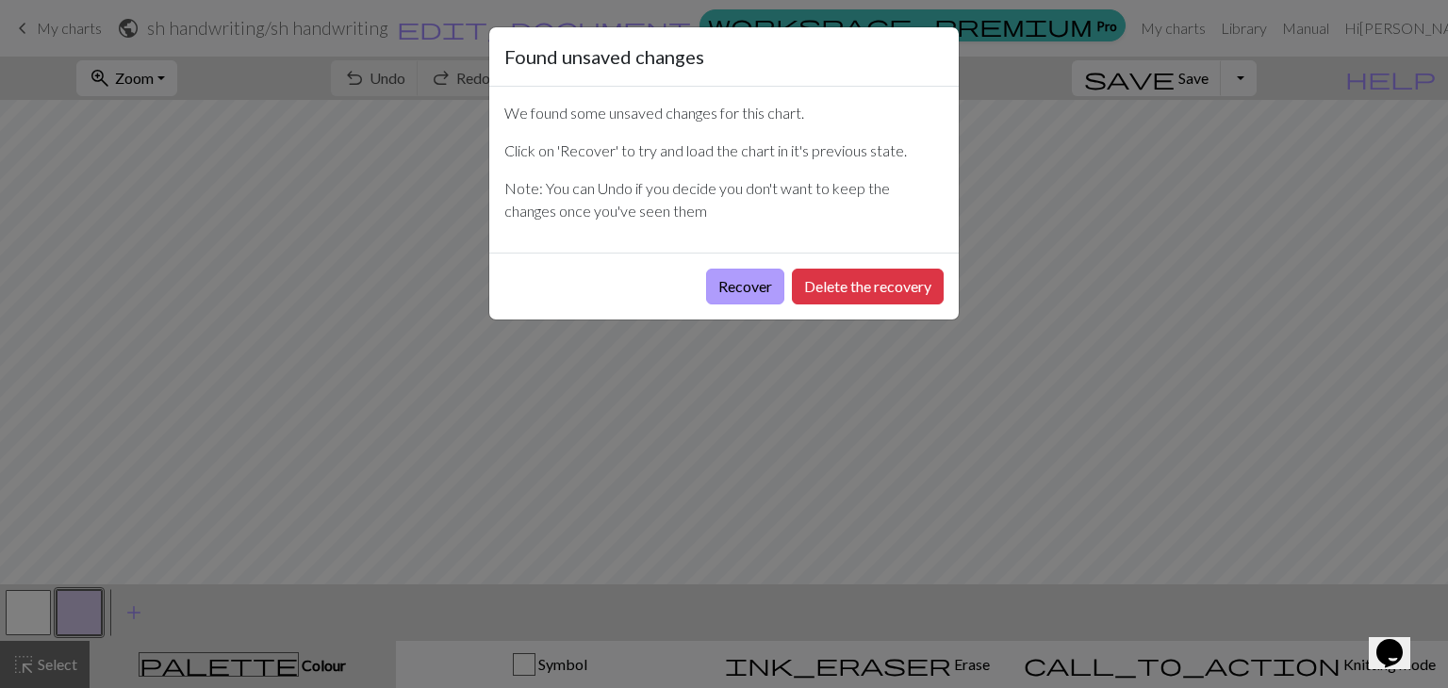
click at [758, 290] on button "Recover" at bounding box center [745, 287] width 78 height 36
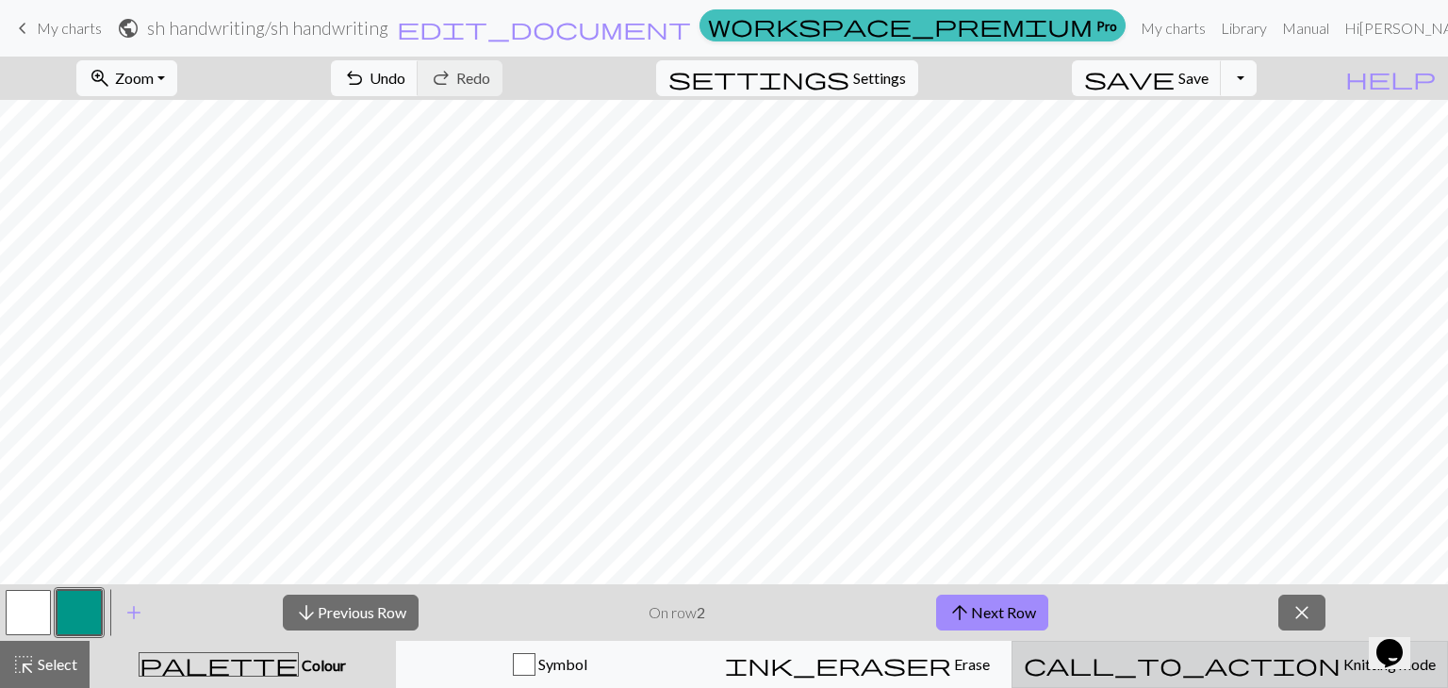
click at [1262, 675] on div "call_to_action Knitting mode Knitting mode" at bounding box center [1229, 664] width 412 height 23
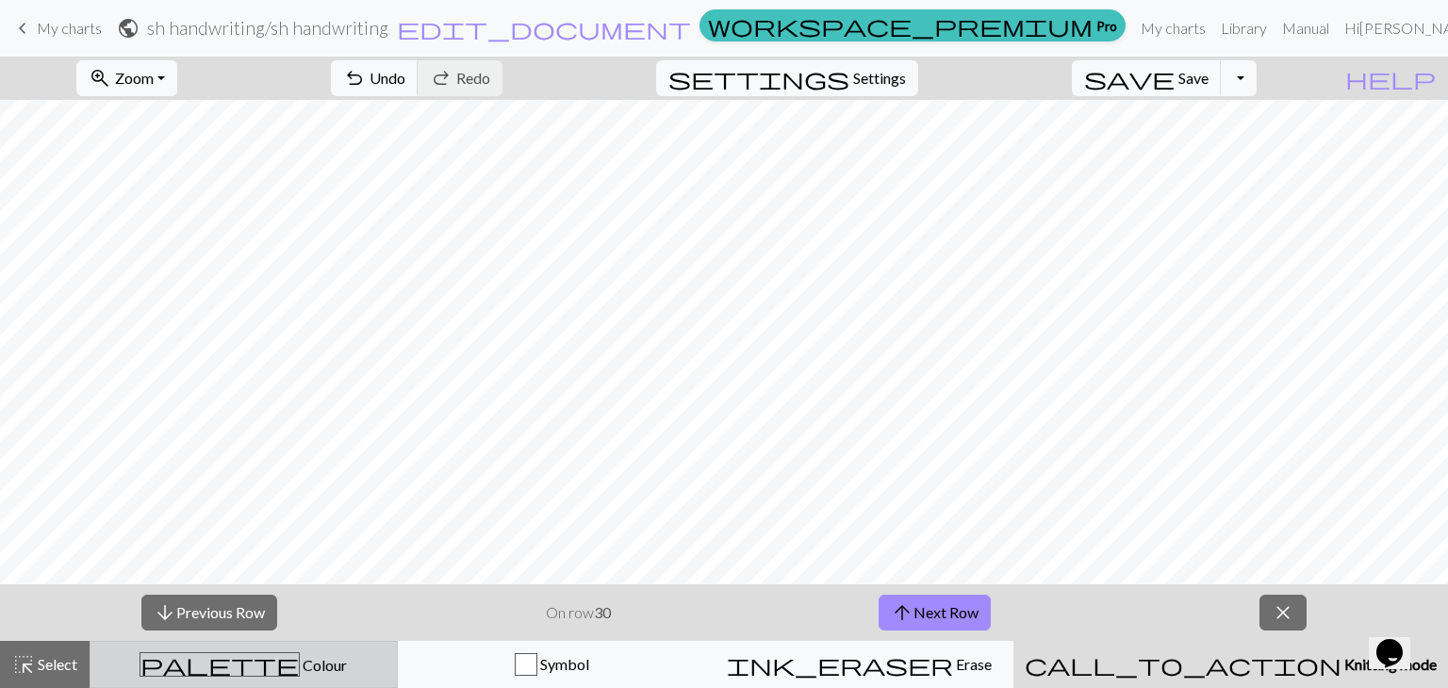
click at [354, 665] on div "palette Colour Colour" at bounding box center [244, 664] width 284 height 25
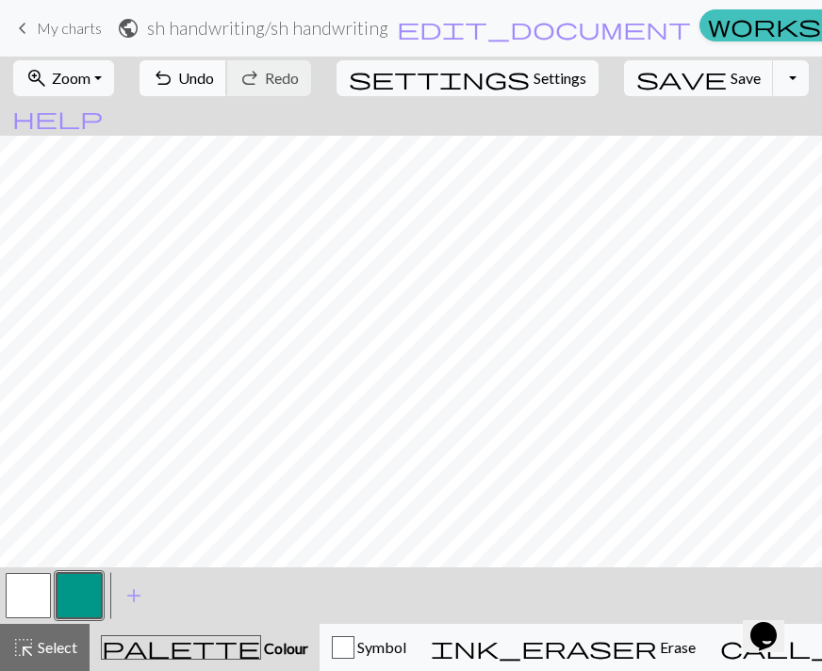
scroll to position [384, 0]
click at [174, 82] on span "undo" at bounding box center [163, 78] width 23 height 26
click at [214, 87] on span "Undo" at bounding box center [196, 78] width 36 height 18
click at [174, 85] on span "undo" at bounding box center [163, 78] width 23 height 26
click at [214, 76] on span "Undo" at bounding box center [196, 78] width 36 height 18
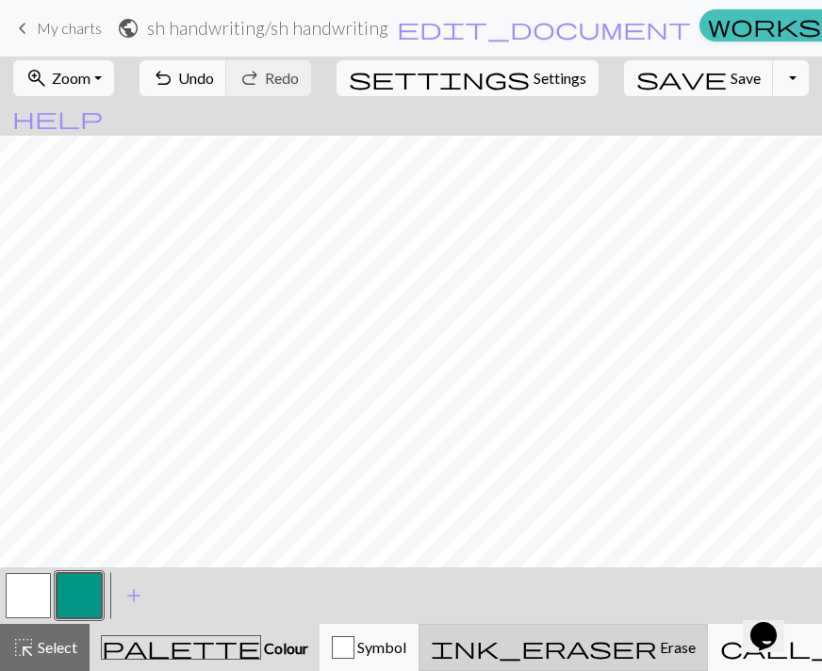
click at [657, 653] on span "Erase" at bounding box center [676, 647] width 39 height 18
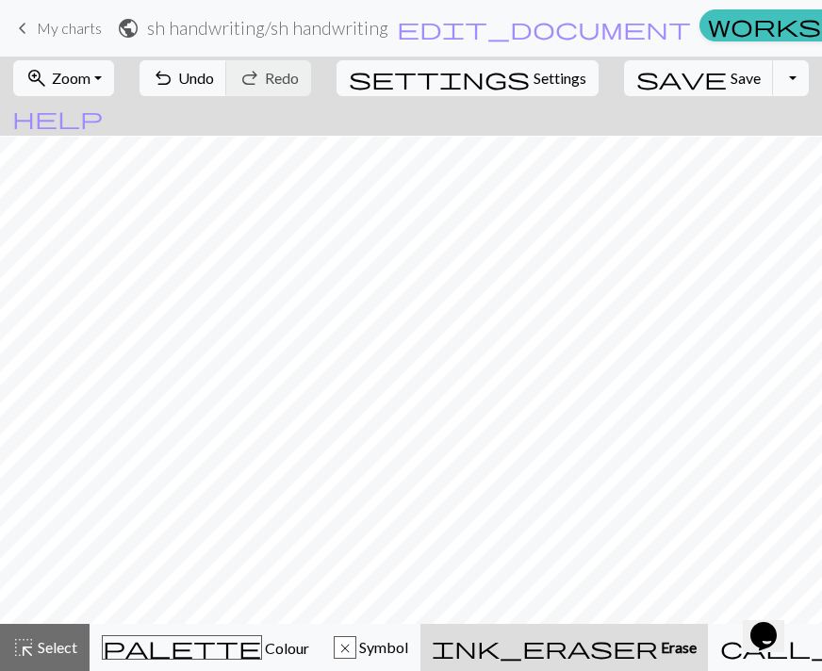
click at [658, 653] on span "Erase" at bounding box center [677, 647] width 39 height 18
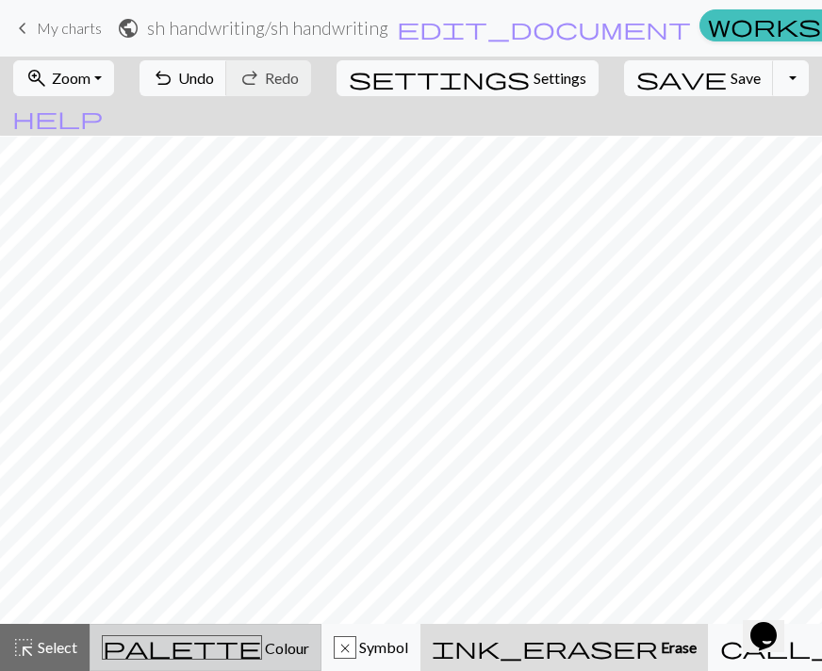
click at [230, 638] on div "palette Colour Colour" at bounding box center [205, 647] width 207 height 25
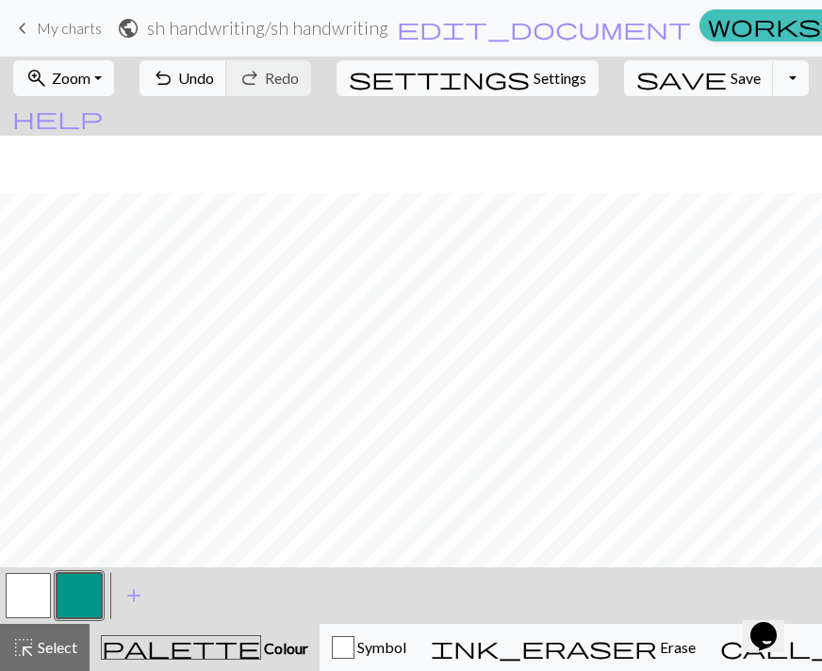
scroll to position [384, 0]
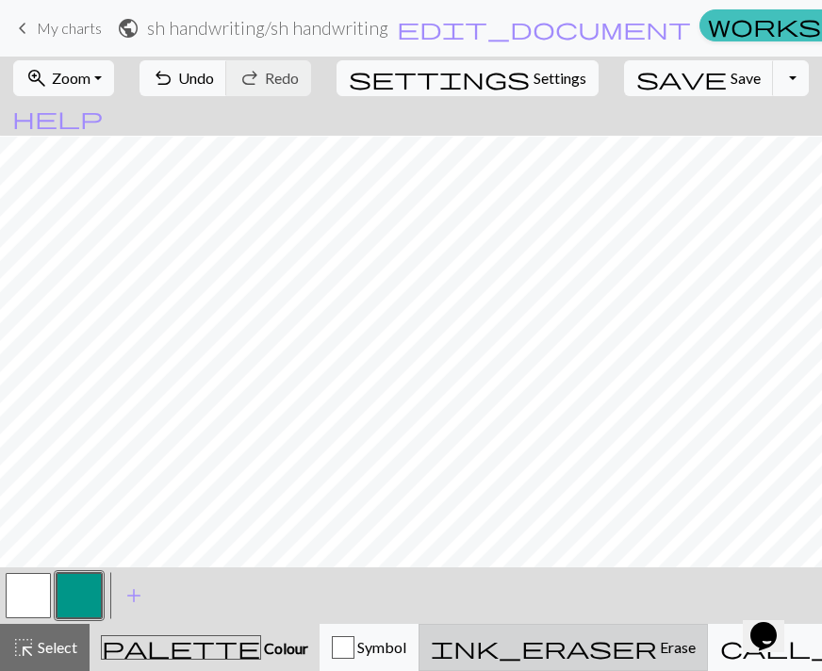
click at [518, 641] on span "ink_eraser" at bounding box center [544, 647] width 226 height 26
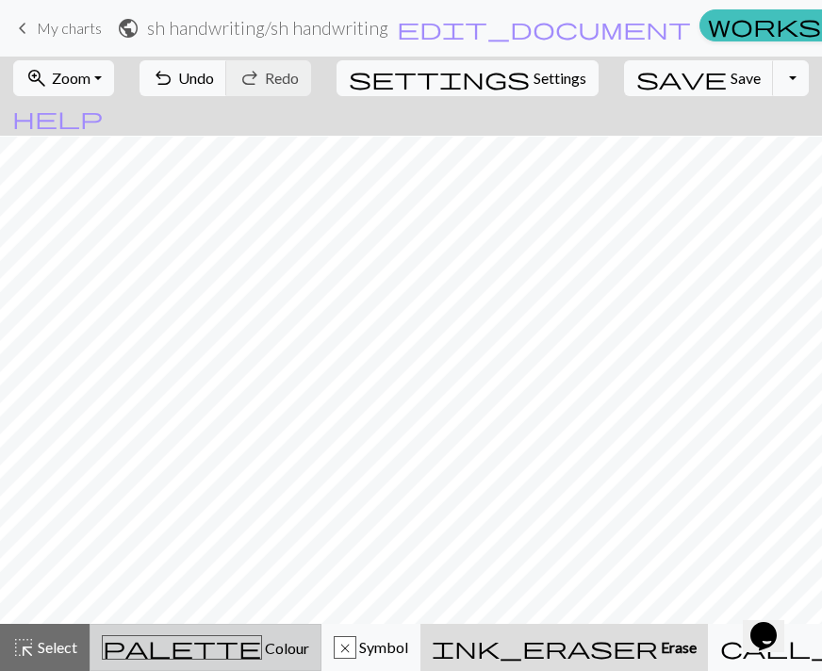
click at [262, 644] on span "Colour" at bounding box center [285, 648] width 47 height 18
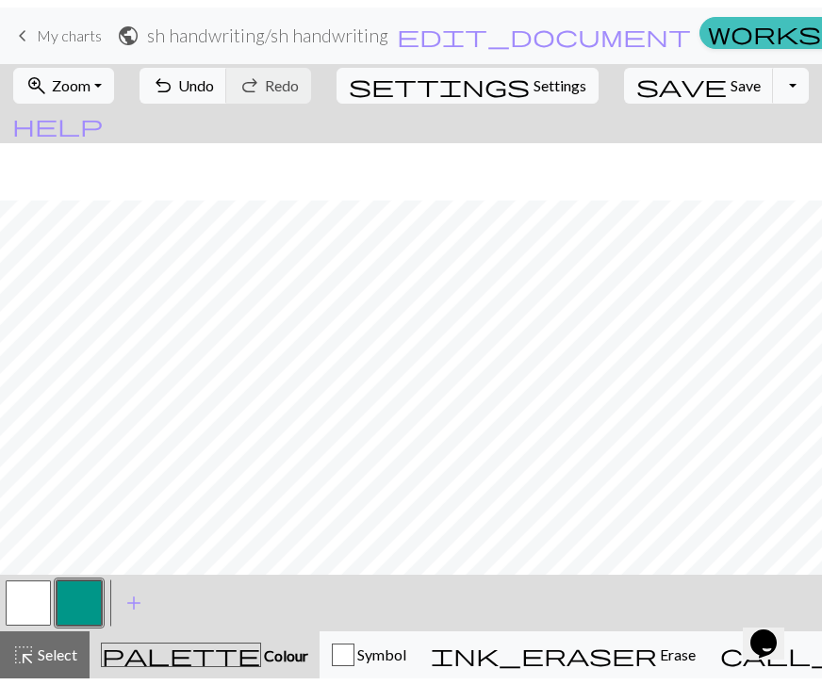
scroll to position [384, 0]
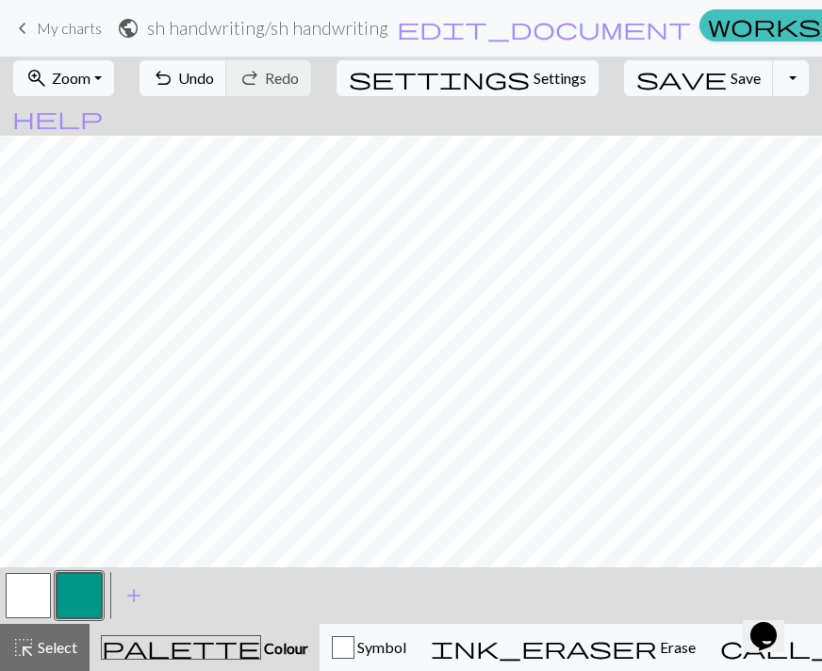
click at [72, 604] on button "button" at bounding box center [79, 595] width 45 height 45
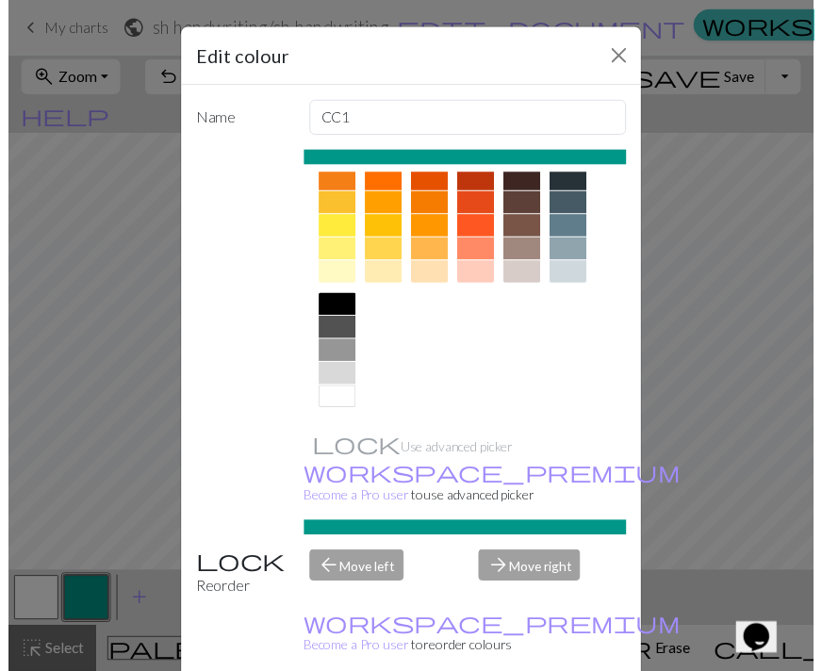
scroll to position [270, 0]
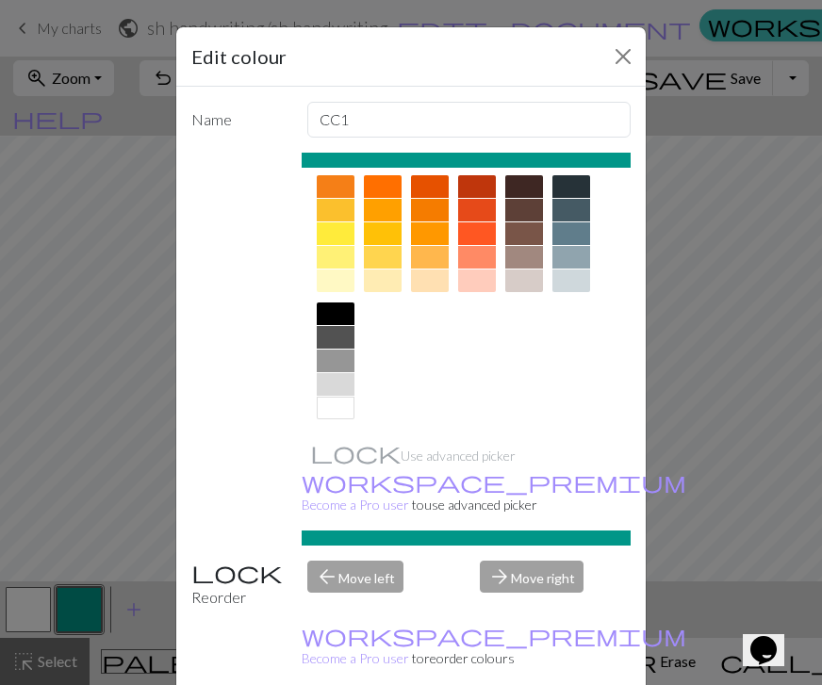
click at [326, 314] on div at bounding box center [336, 314] width 38 height 23
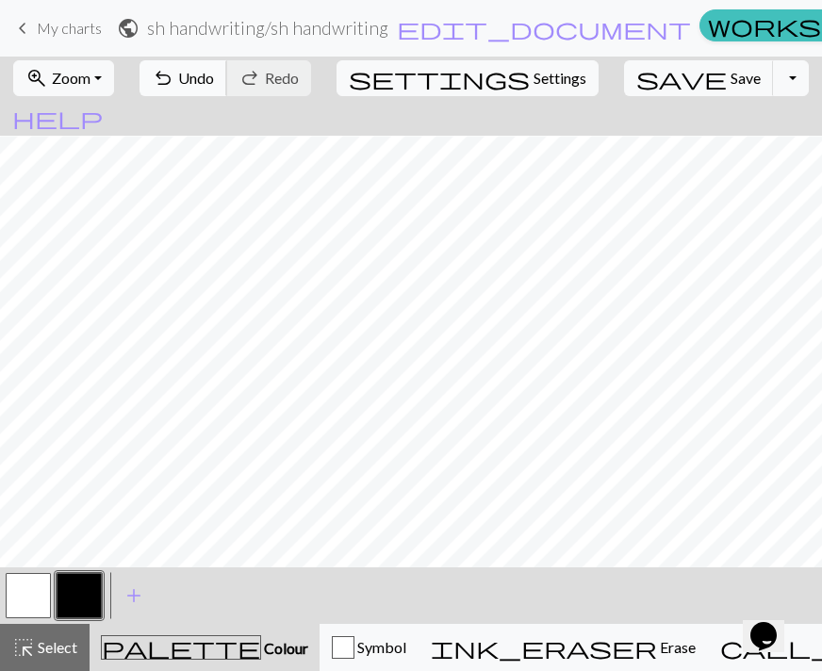
click at [214, 78] on span "Undo" at bounding box center [196, 78] width 36 height 18
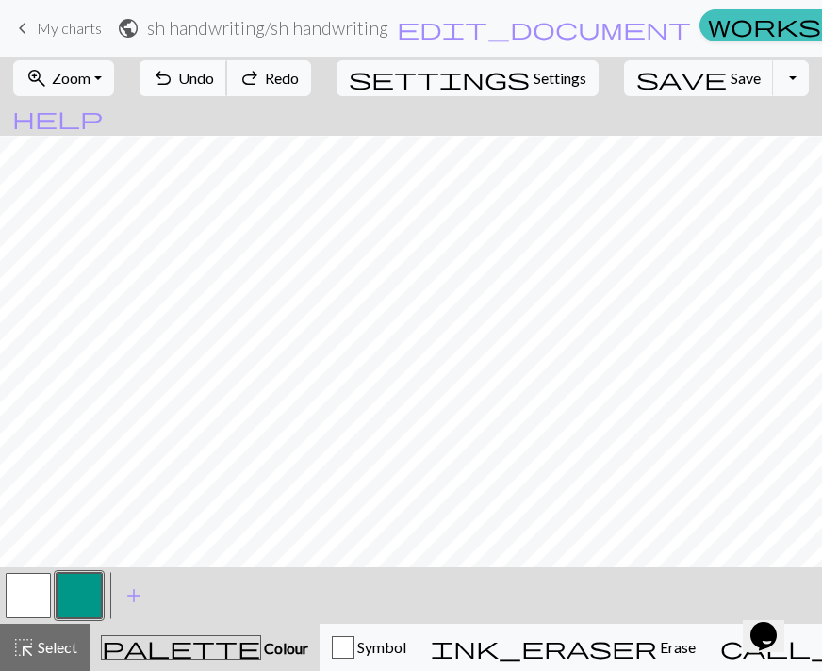
click at [214, 78] on span "Undo" at bounding box center [196, 78] width 36 height 18
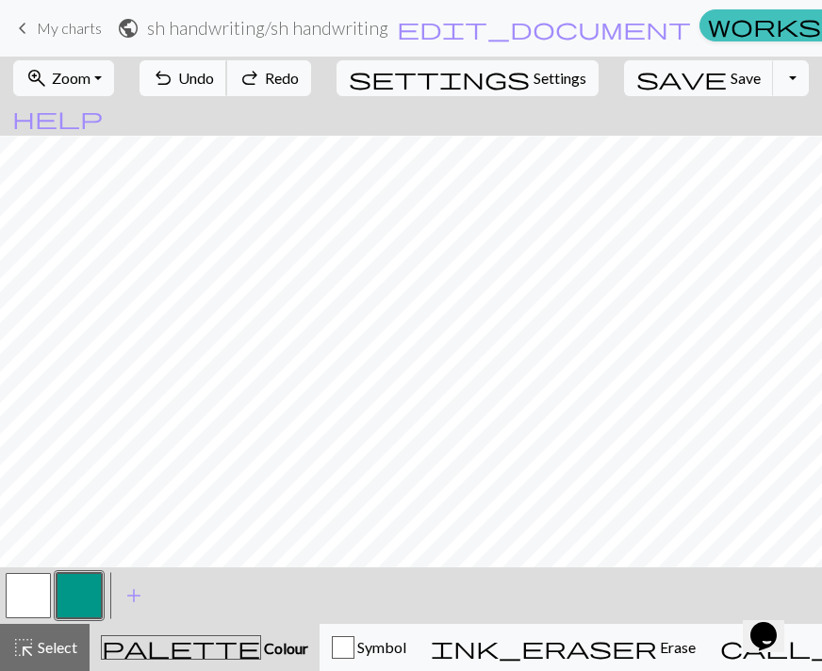
click at [214, 78] on span "Undo" at bounding box center [196, 78] width 36 height 18
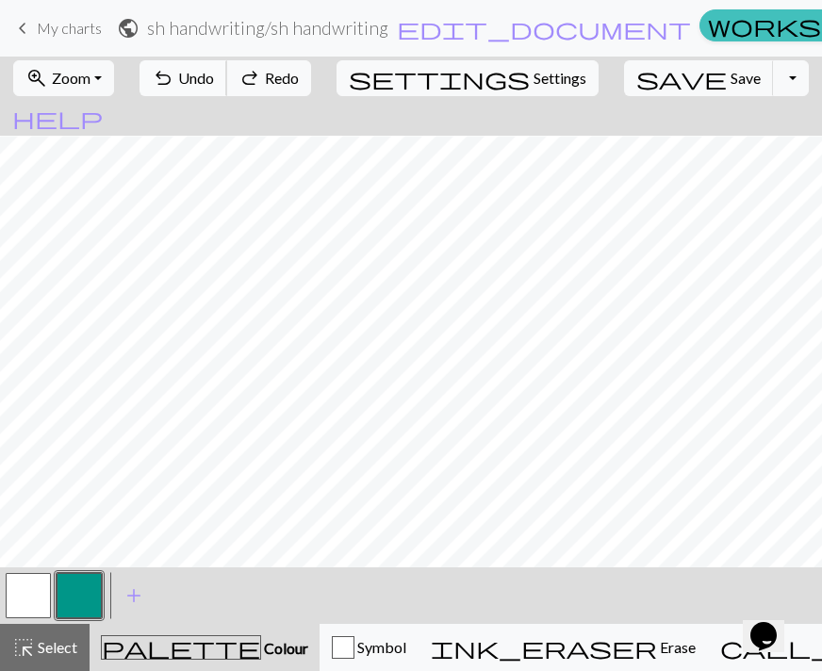
click at [214, 78] on span "Undo" at bounding box center [196, 78] width 36 height 18
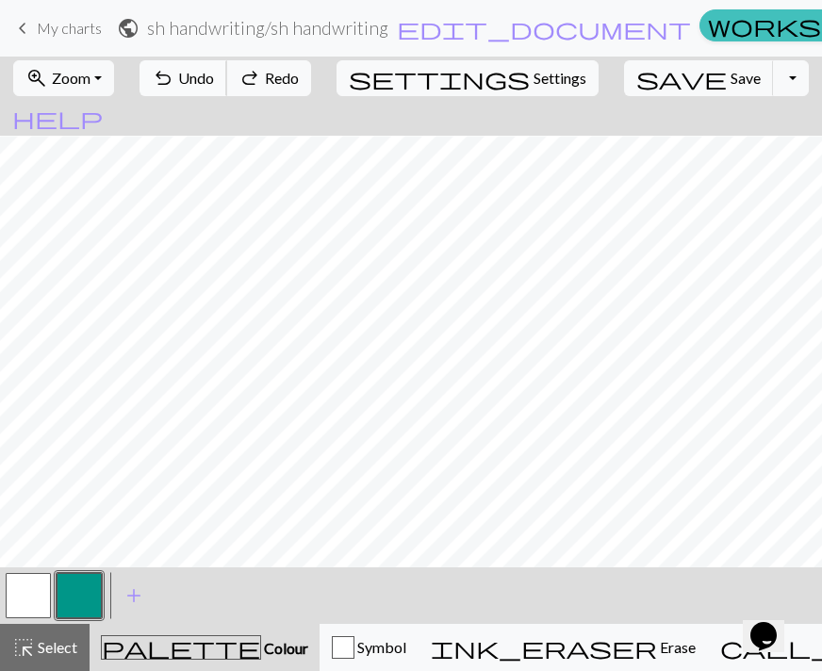
click at [214, 78] on span "Undo" at bounding box center [196, 78] width 36 height 18
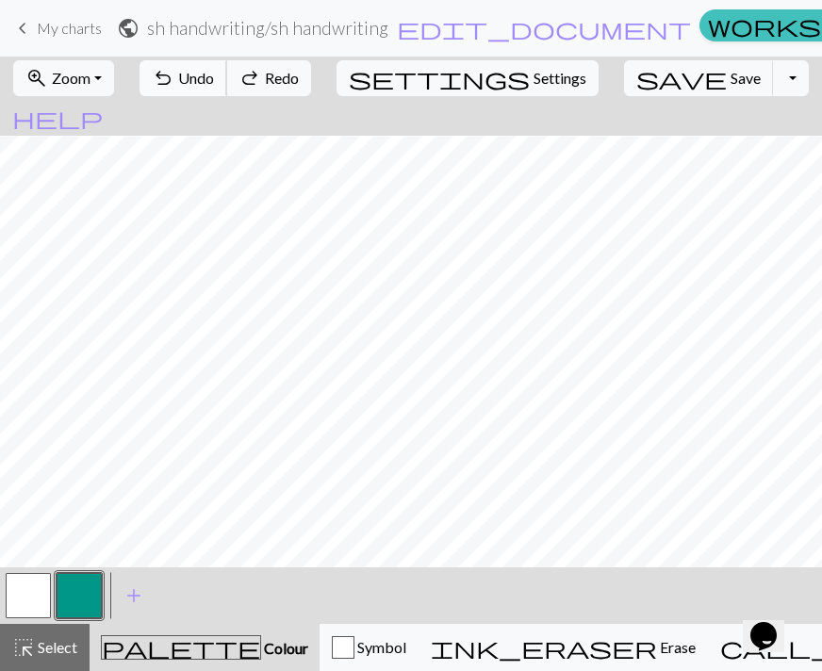
click at [214, 78] on span "Undo" at bounding box center [196, 78] width 36 height 18
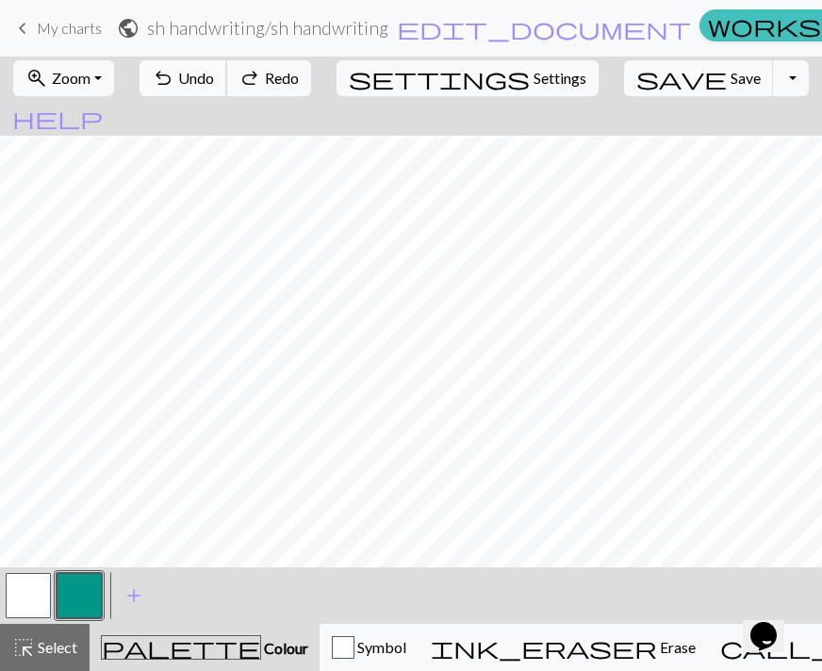
click at [214, 78] on span "Undo" at bounding box center [196, 78] width 36 height 18
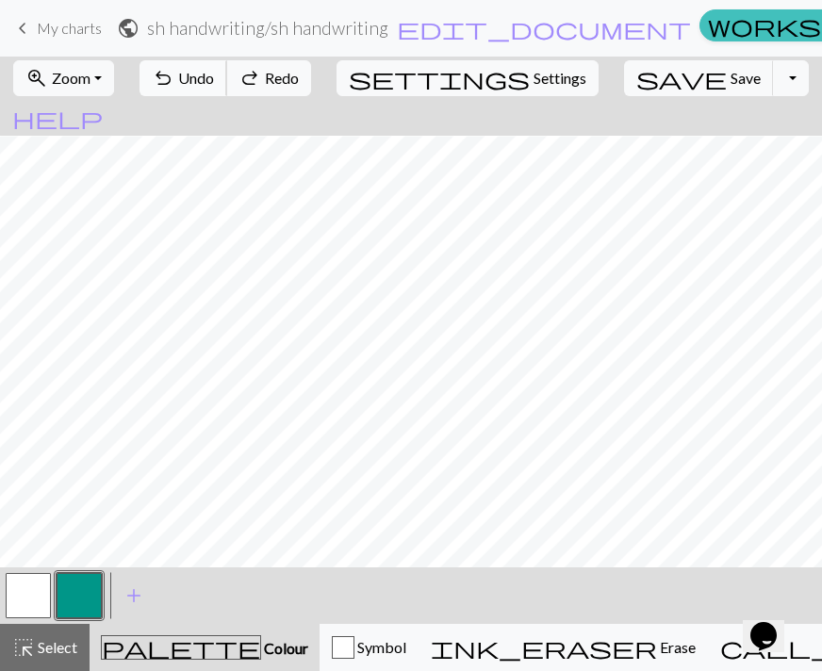
click at [214, 78] on span "Undo" at bounding box center [196, 78] width 36 height 18
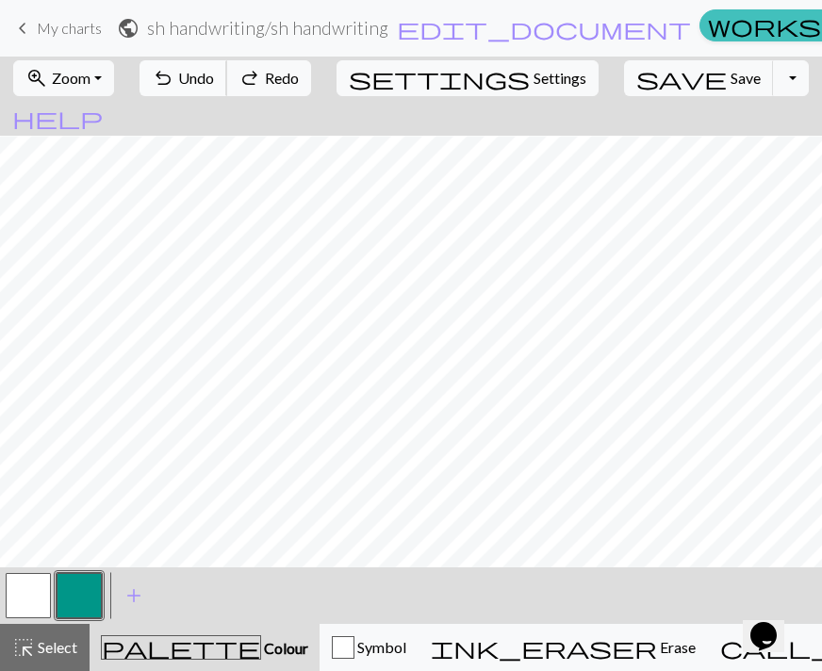
click at [214, 78] on span "Undo" at bounding box center [196, 78] width 36 height 18
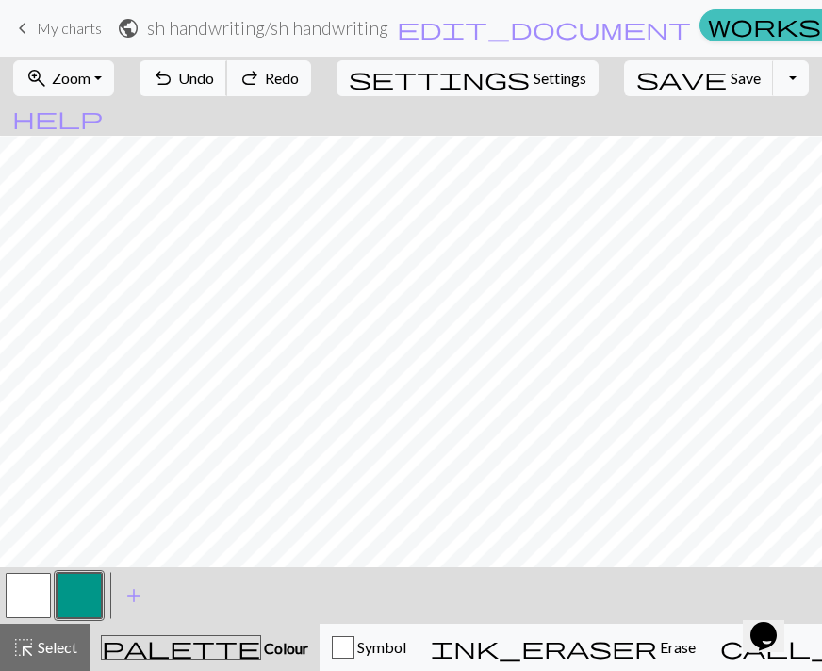
click at [214, 78] on span "Undo" at bounding box center [196, 78] width 36 height 18
click at [260, 78] on div "undo Undo Undo redo Redo Redo" at bounding box center [225, 78] width 183 height 43
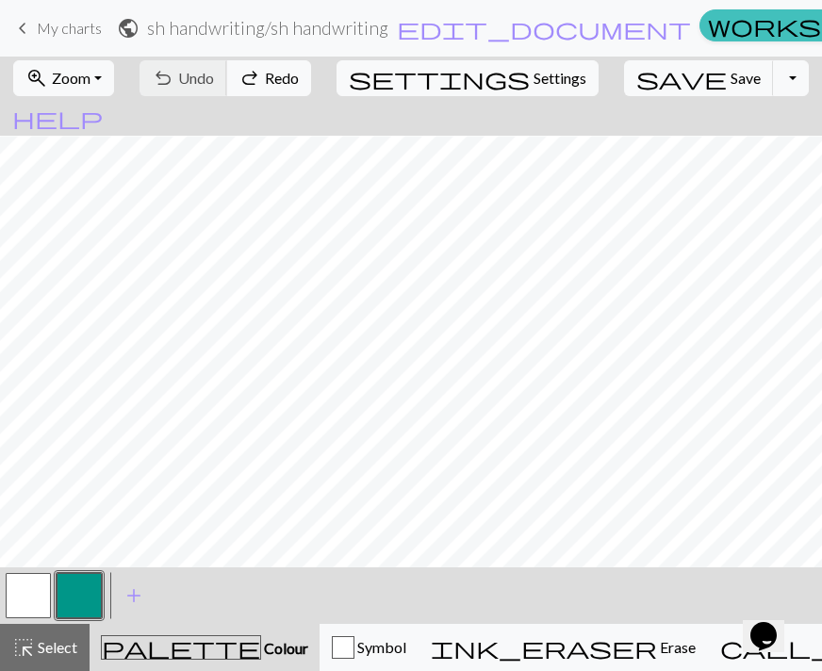
click at [260, 78] on div "undo Undo Undo redo Redo Redo" at bounding box center [225, 78] width 183 height 43
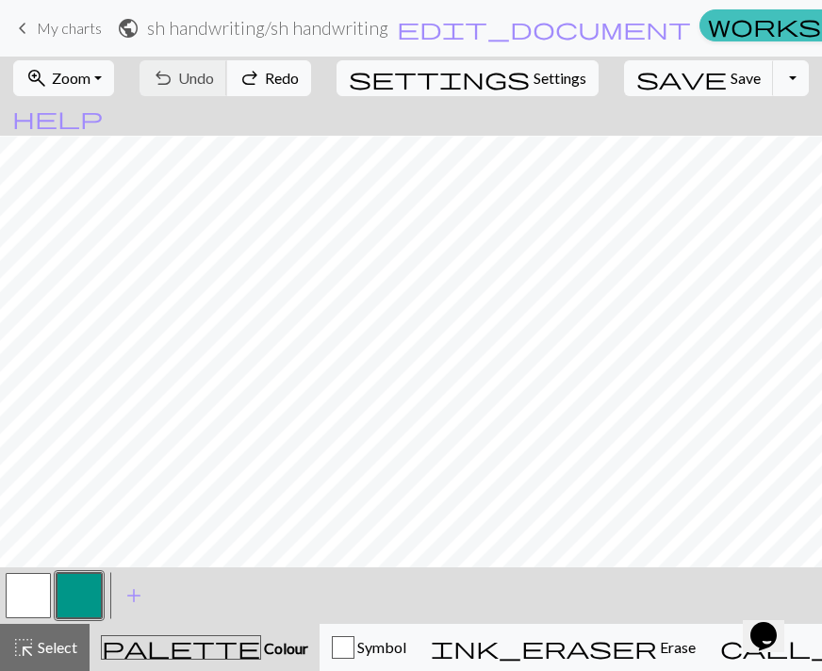
click at [260, 78] on div "undo Undo Undo redo Redo Redo" at bounding box center [225, 78] width 183 height 43
click at [228, 79] on div "undo Undo Undo redo Redo Redo" at bounding box center [225, 78] width 183 height 43
click at [214, 80] on span "Undo" at bounding box center [196, 78] width 36 height 18
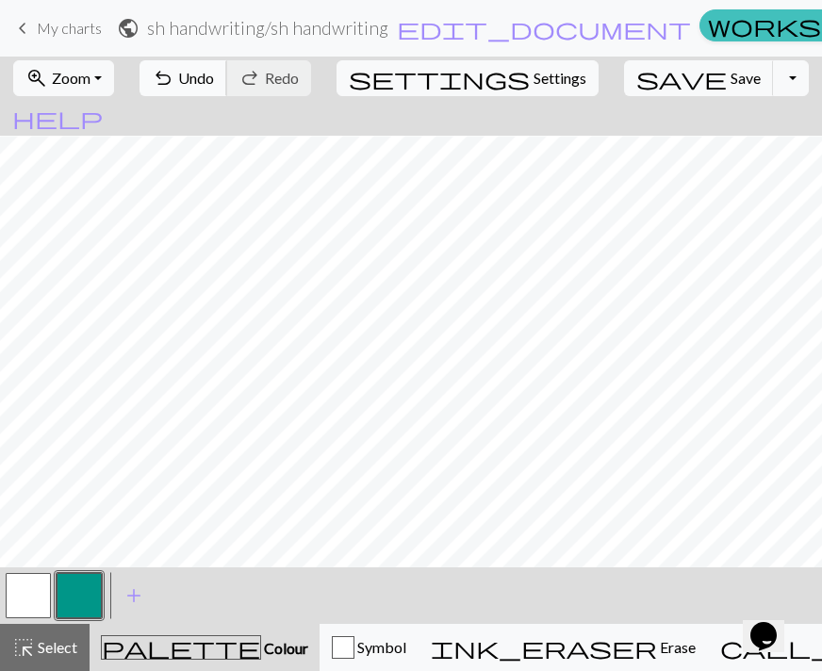
click at [174, 69] on span "undo" at bounding box center [163, 78] width 23 height 26
click at [214, 69] on span "Undo" at bounding box center [196, 78] width 36 height 18
click at [740, 581] on div "< > add Add a colour" at bounding box center [411, 595] width 822 height 57
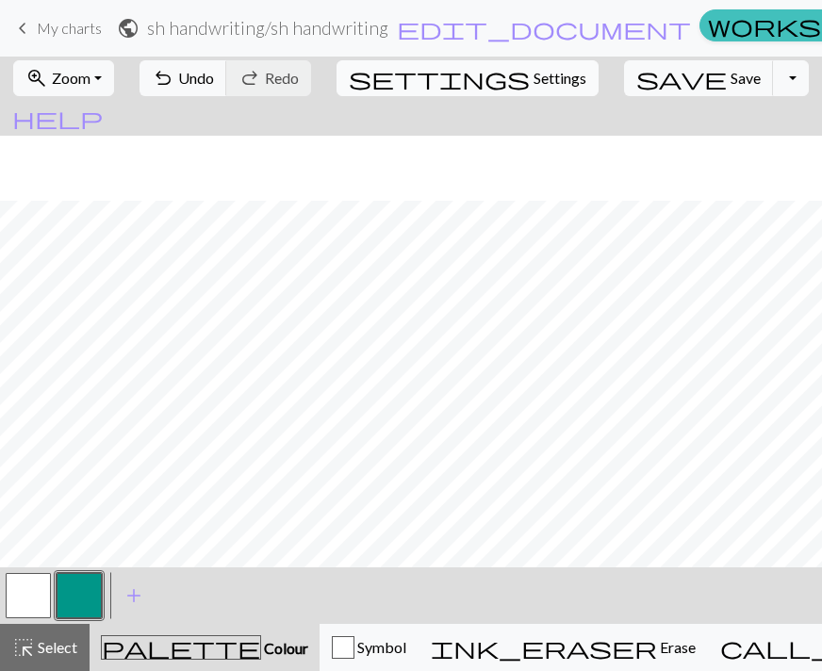
scroll to position [68, 0]
